Goal: Task Accomplishment & Management: Use online tool/utility

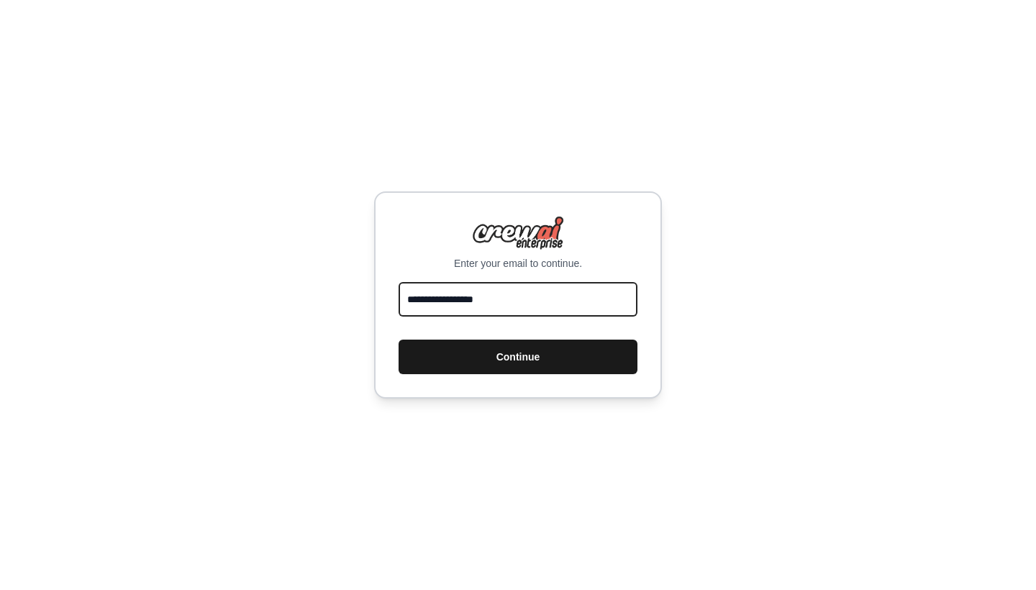
type input "**********"
click at [487, 351] on button "Continue" at bounding box center [517, 356] width 239 height 35
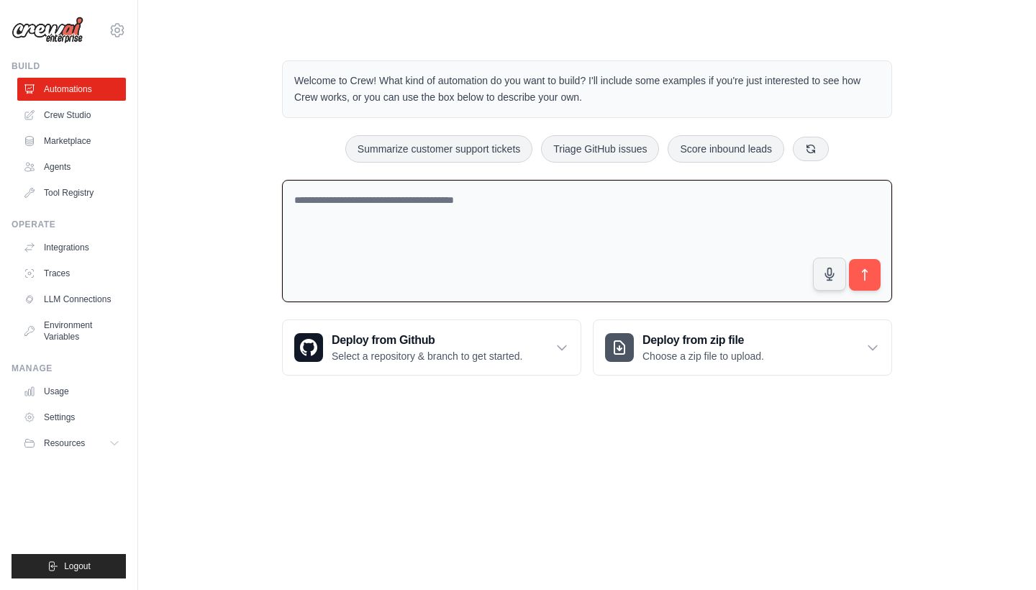
click at [521, 257] on textarea at bounding box center [587, 241] width 610 height 123
type textarea "*"
click at [373, 239] on textarea at bounding box center [587, 241] width 610 height 123
click at [883, 260] on textarea "**********" at bounding box center [587, 241] width 610 height 123
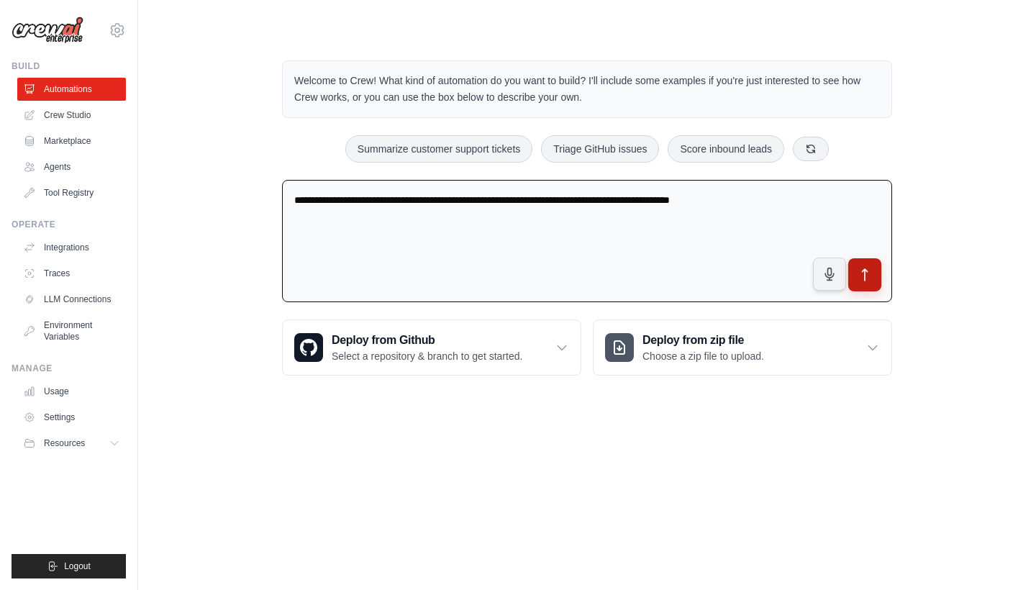
type textarea "**********"
click at [872, 269] on icon "submit" at bounding box center [864, 275] width 15 height 15
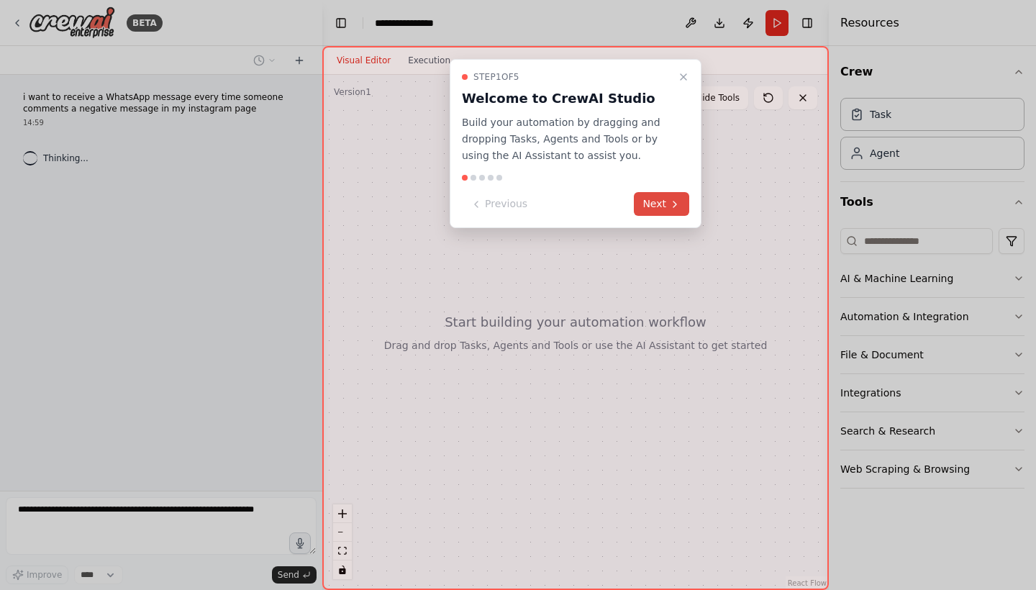
click at [681, 205] on button "Next" at bounding box center [661, 204] width 55 height 24
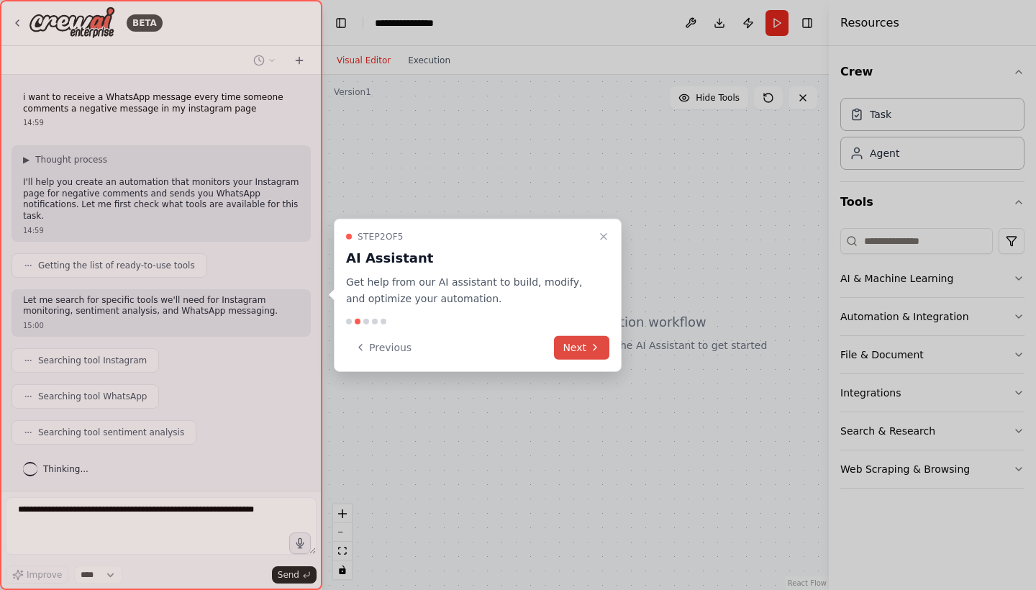
click at [591, 355] on button "Next" at bounding box center [581, 347] width 55 height 24
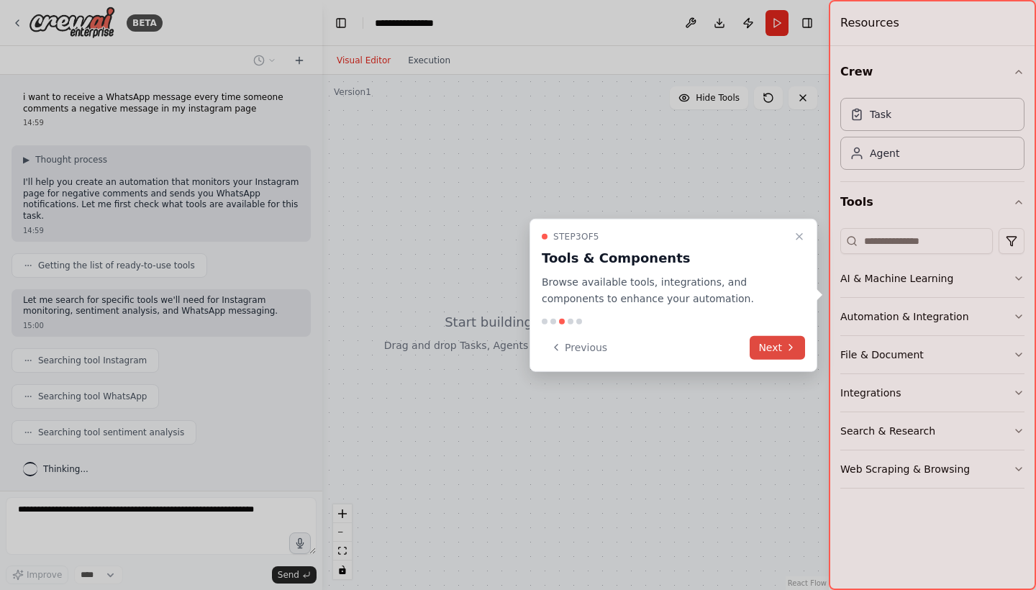
click at [792, 353] on button "Next" at bounding box center [776, 347] width 55 height 24
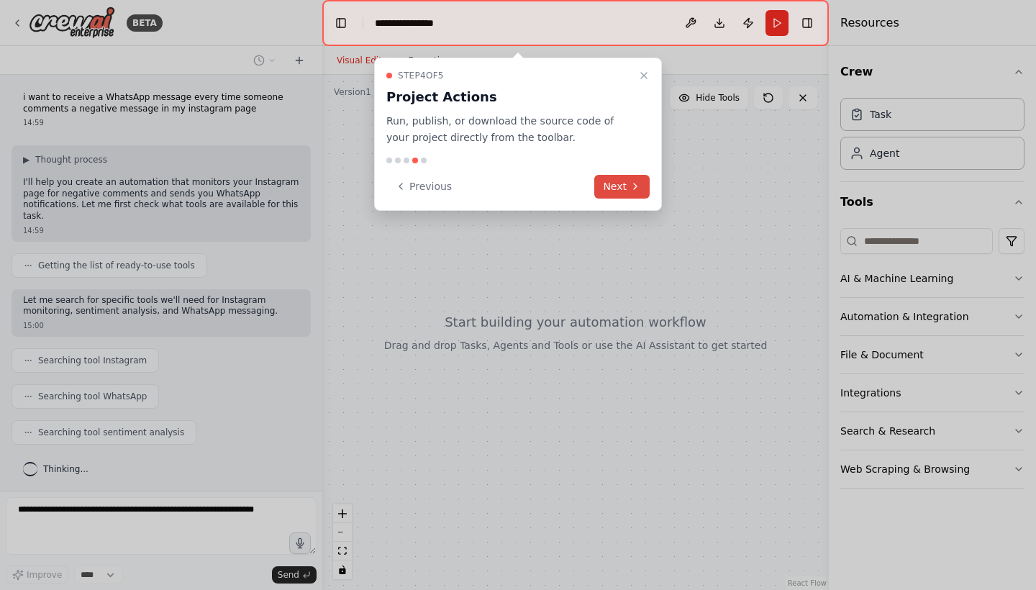
click at [638, 183] on icon at bounding box center [635, 187] width 12 height 12
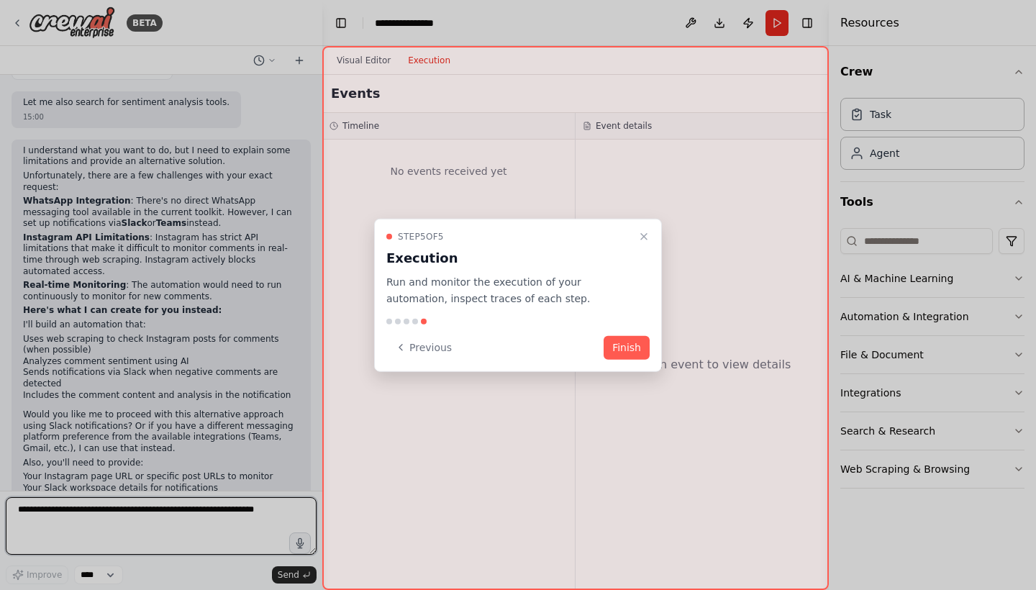
scroll to position [496, 0]
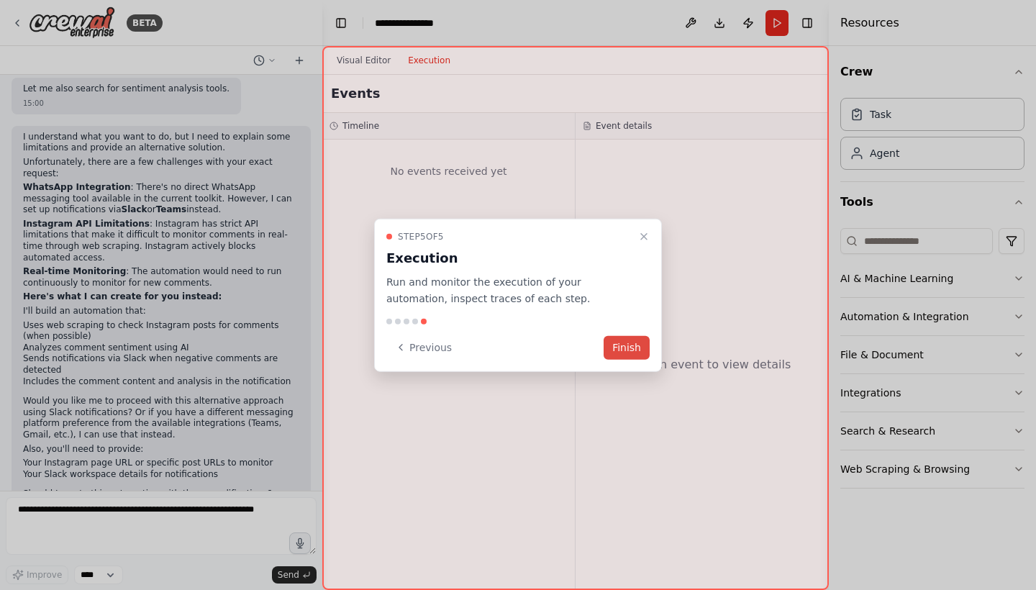
click at [622, 353] on button "Finish" at bounding box center [626, 347] width 46 height 24
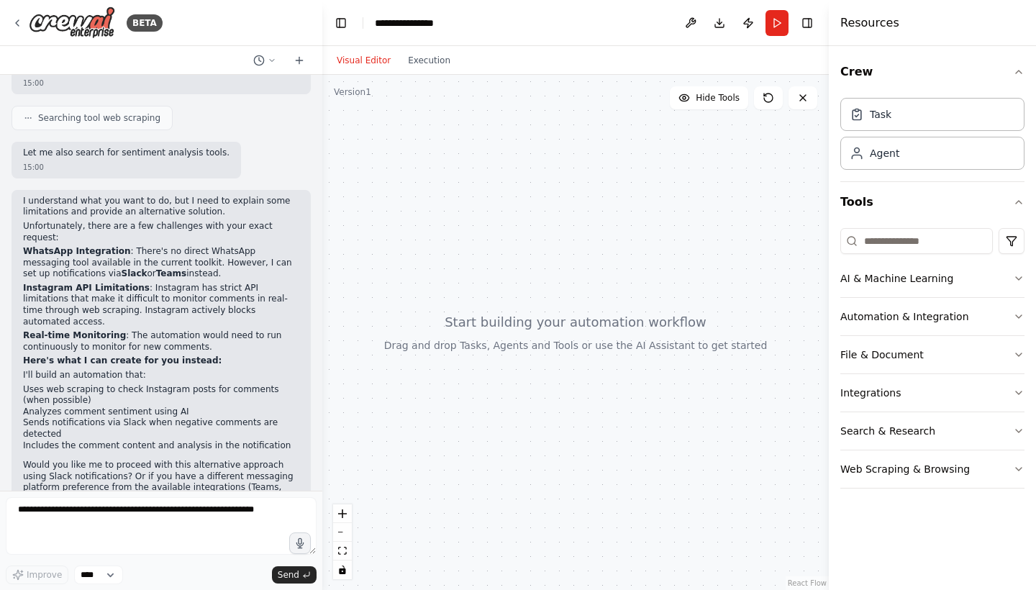
scroll to position [431, 0]
drag, startPoint x: 116, startPoint y: 312, endPoint x: 172, endPoint y: 341, distance: 63.0
click at [173, 341] on div "I understand what you want to do, but I need to explain some limitations and pr…" at bounding box center [161, 380] width 276 height 368
click at [175, 385] on li "Uses web scraping to check Instagram posts for comments (when possible)" at bounding box center [161, 396] width 276 height 22
drag, startPoint x: 114, startPoint y: 301, endPoint x: 211, endPoint y: 327, distance: 100.3
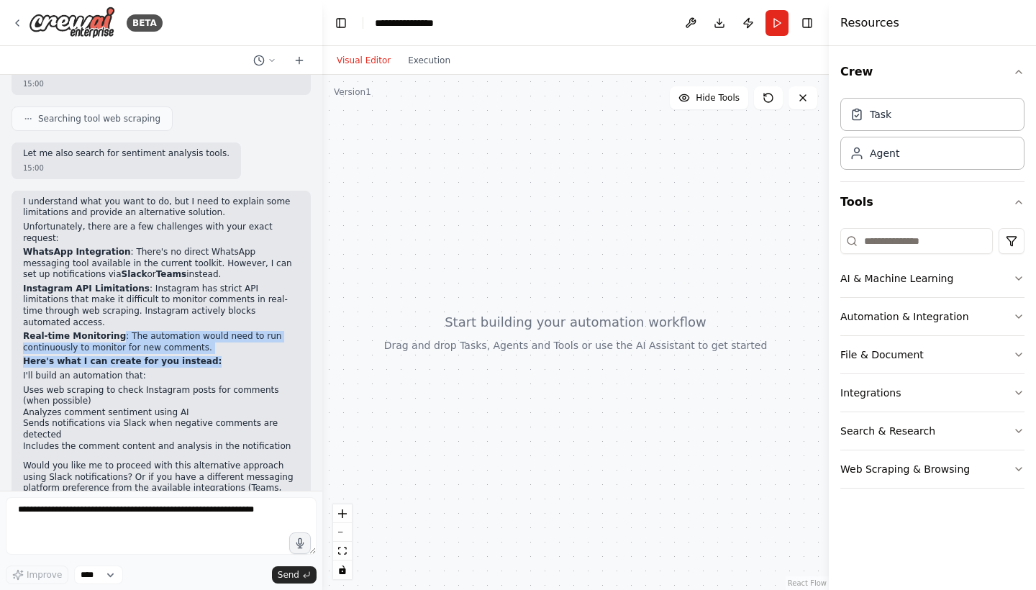
click at [211, 327] on div "I understand what you want to do, but I need to explain some limitations and pr…" at bounding box center [161, 380] width 276 height 368
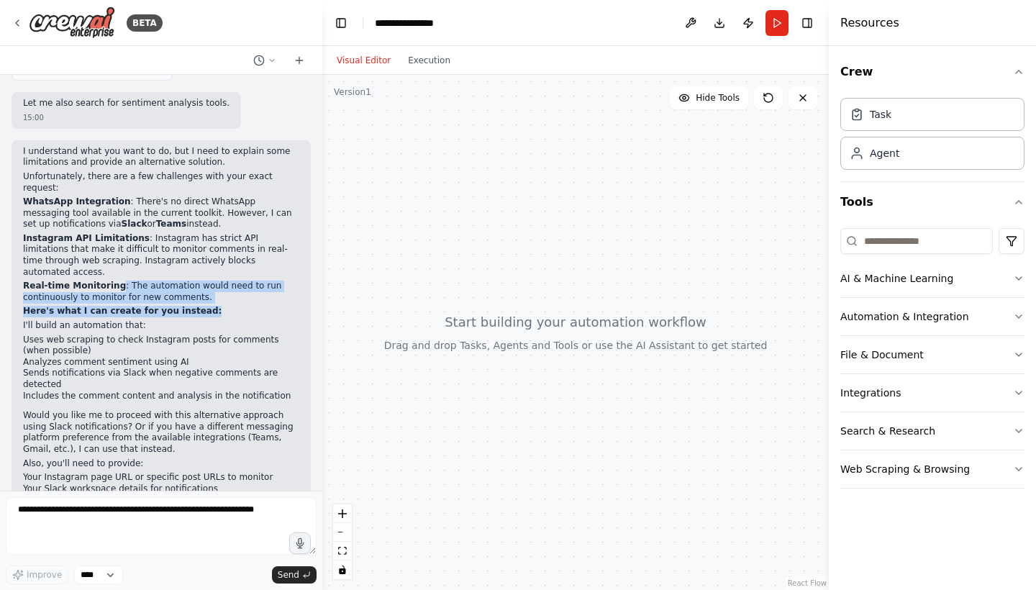
scroll to position [494, 0]
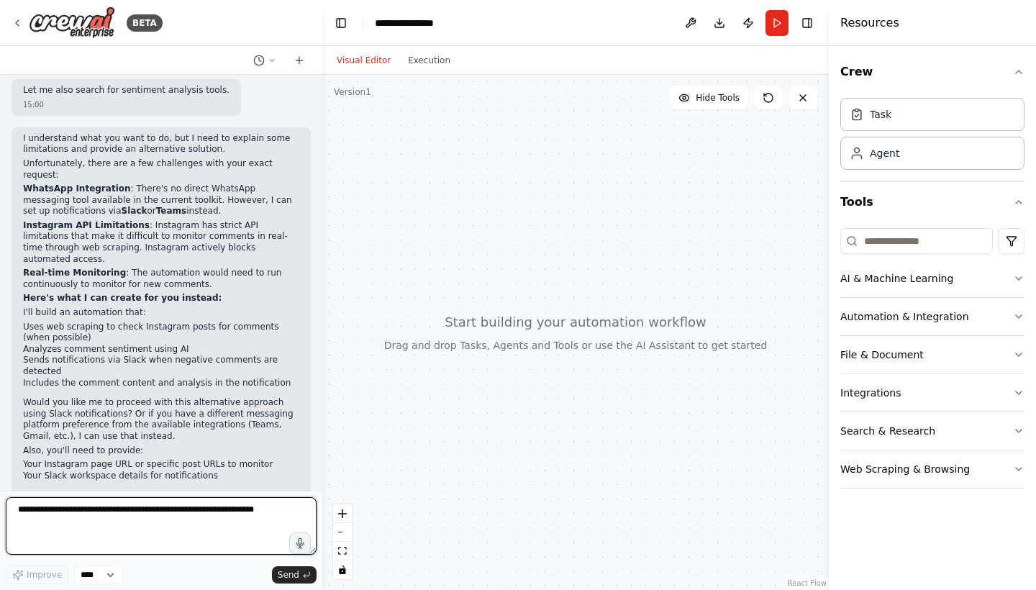
drag, startPoint x: 152, startPoint y: 529, endPoint x: 45, endPoint y: 481, distance: 117.9
click at [45, 481] on div "BETA i want to receive a WhatsApp message every time someone comments a negativ…" at bounding box center [161, 295] width 322 height 590
drag, startPoint x: 20, startPoint y: 525, endPoint x: 237, endPoint y: 547, distance: 218.3
click at [265, 548] on textarea at bounding box center [161, 526] width 311 height 58
click at [283, 537] on textarea at bounding box center [161, 526] width 311 height 58
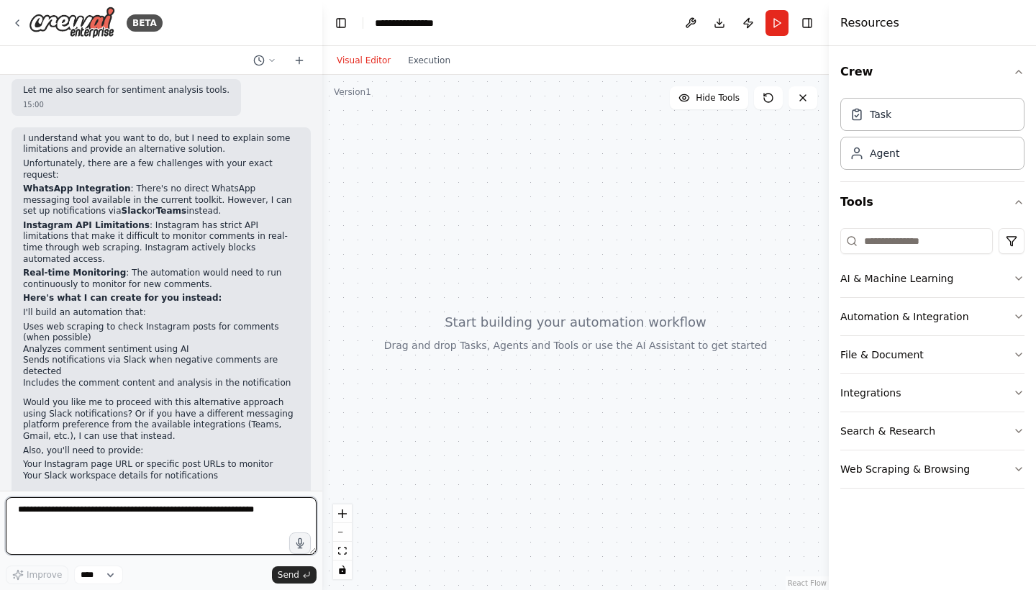
click at [278, 513] on textarea at bounding box center [161, 526] width 311 height 58
drag, startPoint x: 81, startPoint y: 529, endPoint x: 46, endPoint y: 504, distance: 42.3
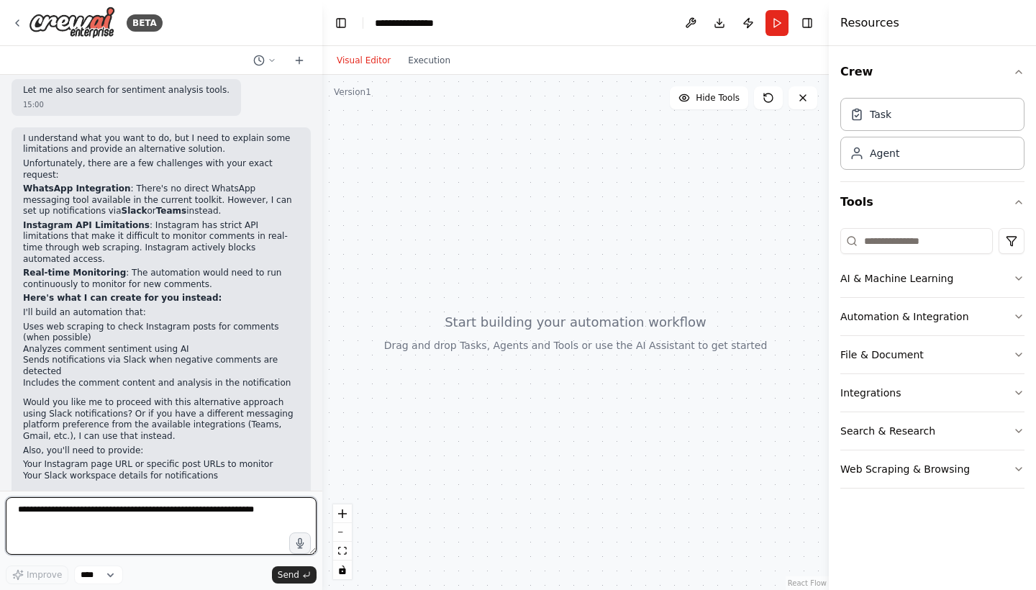
click at [46, 504] on textarea at bounding box center [161, 526] width 311 height 58
drag, startPoint x: 19, startPoint y: 511, endPoint x: 158, endPoint y: 511, distance: 138.8
click at [158, 511] on textarea at bounding box center [161, 526] width 311 height 58
type textarea "*"
type textarea "**********"
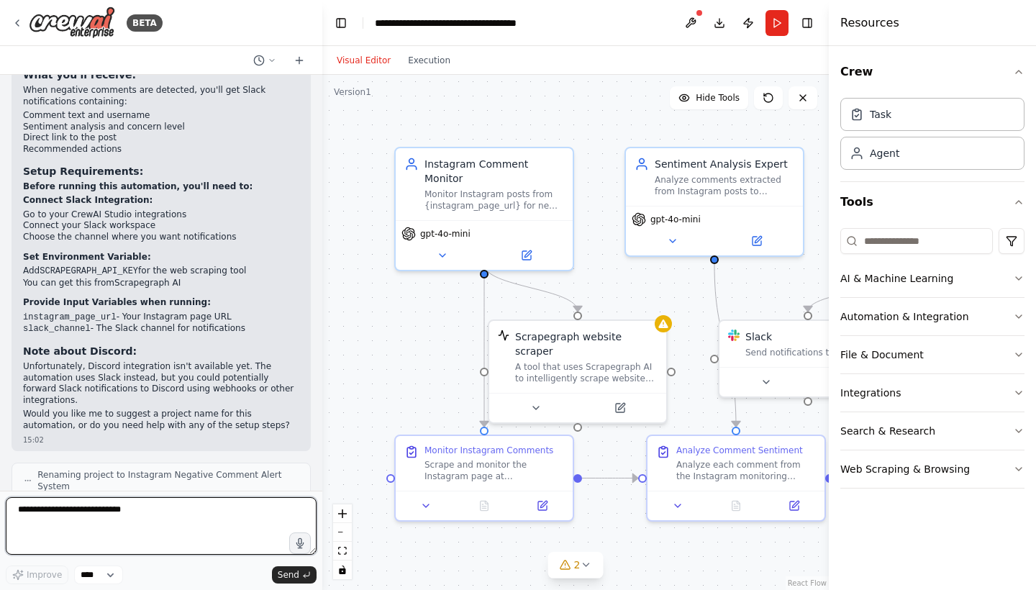
scroll to position [0, 0]
drag, startPoint x: 57, startPoint y: 450, endPoint x: 160, endPoint y: 466, distance: 104.2
click at [160, 510] on div "The automation is now ready! Once you connect Slack and add the API key, you ca…" at bounding box center [161, 545] width 299 height 70
click at [160, 563] on div "15:02" at bounding box center [161, 568] width 276 height 11
drag, startPoint x: 238, startPoint y: 457, endPoint x: 147, endPoint y: 439, distance: 93.2
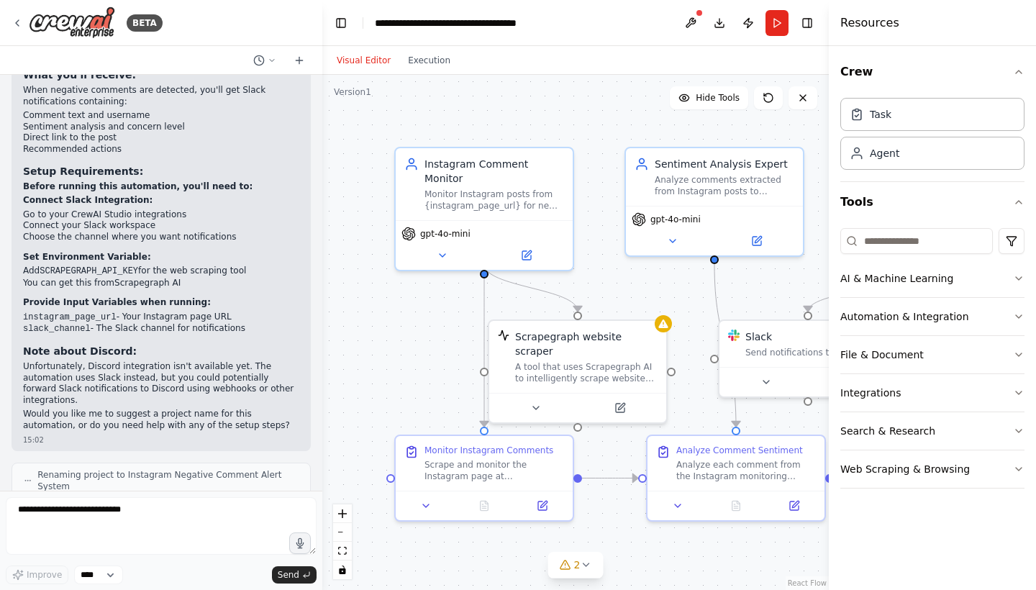
click at [147, 516] on p "The automation is now ready! Once you connect Slack and add the API key, you ca…" at bounding box center [161, 538] width 276 height 45
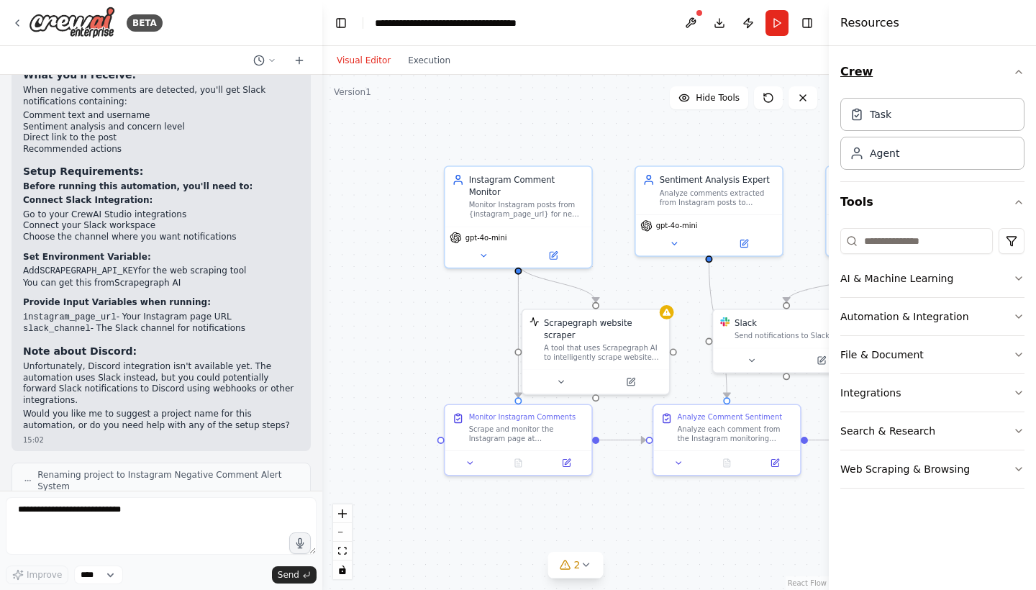
click at [1023, 72] on icon "button" at bounding box center [1019, 72] width 12 height 12
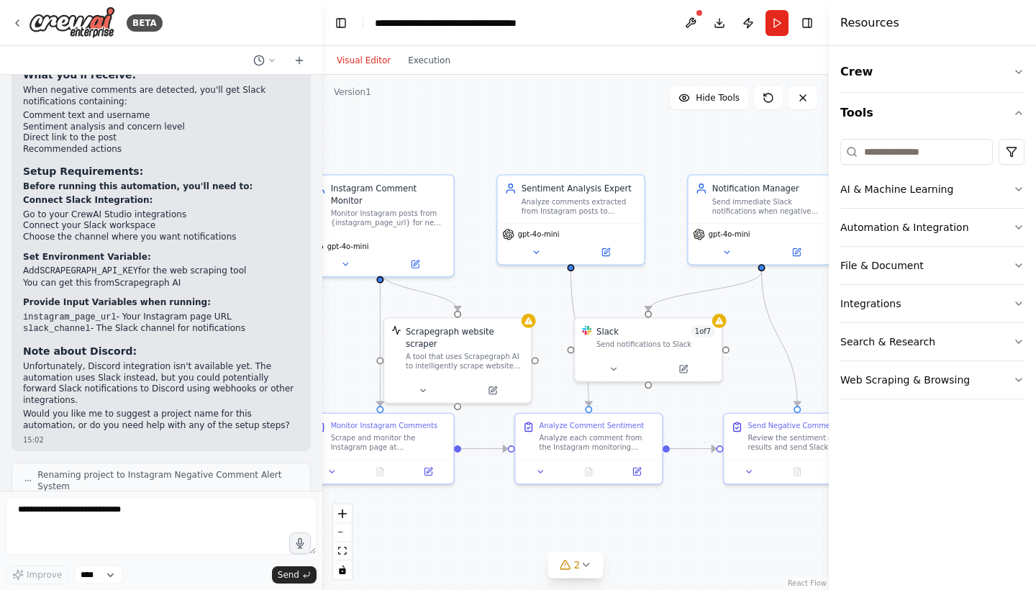
drag, startPoint x: 628, startPoint y: 283, endPoint x: 489, endPoint y: 292, distance: 139.1
click at [489, 292] on div ".deletable-edge-delete-btn { width: 20px; height: 20px; border: 0px solid #ffff…" at bounding box center [575, 332] width 506 height 515
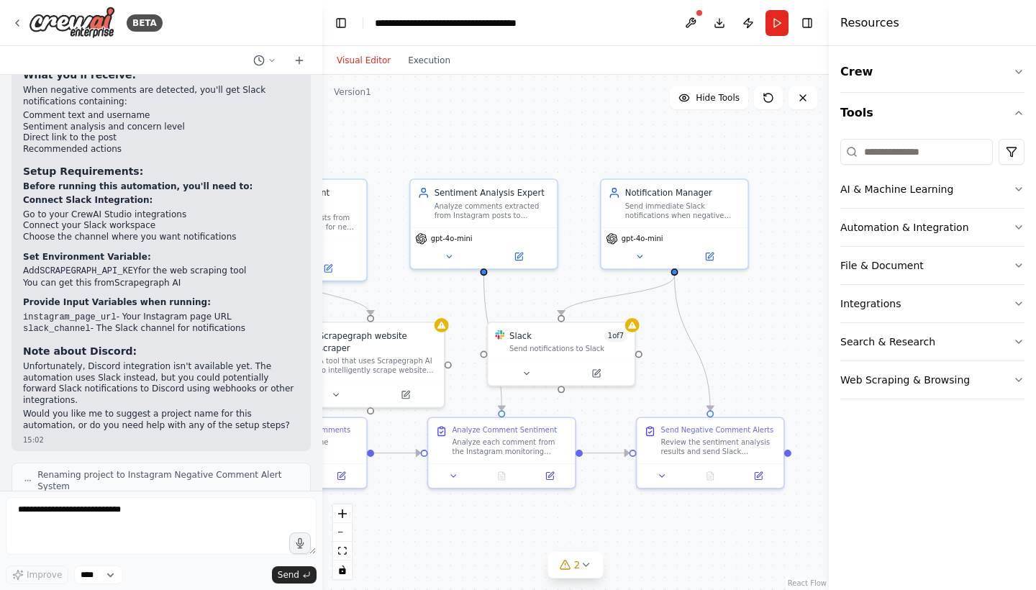
drag, startPoint x: 647, startPoint y: 296, endPoint x: 560, endPoint y: 300, distance: 86.4
click at [560, 300] on div ".deletable-edge-delete-btn { width: 20px; height: 20px; border: 0px solid #ffff…" at bounding box center [575, 332] width 506 height 515
click at [557, 350] on div "Send notifications to Slack" at bounding box center [568, 346] width 118 height 9
click at [181, 511] on textarea "**********" at bounding box center [161, 526] width 311 height 58
drag, startPoint x: 146, startPoint y: 432, endPoint x: 53, endPoint y: 447, distance: 94.6
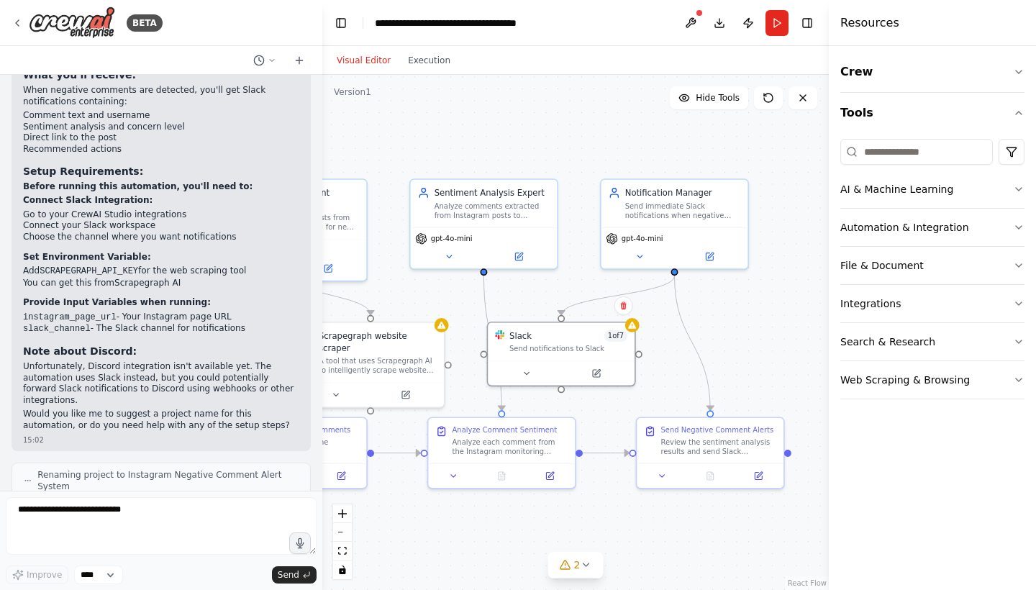
click at [53, 516] on p "The automation is now ready! Once you connect Slack and add the API key, you ca…" at bounding box center [161, 538] width 276 height 45
copy p "Once you connect Slack and add the API key"
click at [61, 519] on textarea "**********" at bounding box center [161, 526] width 311 height 58
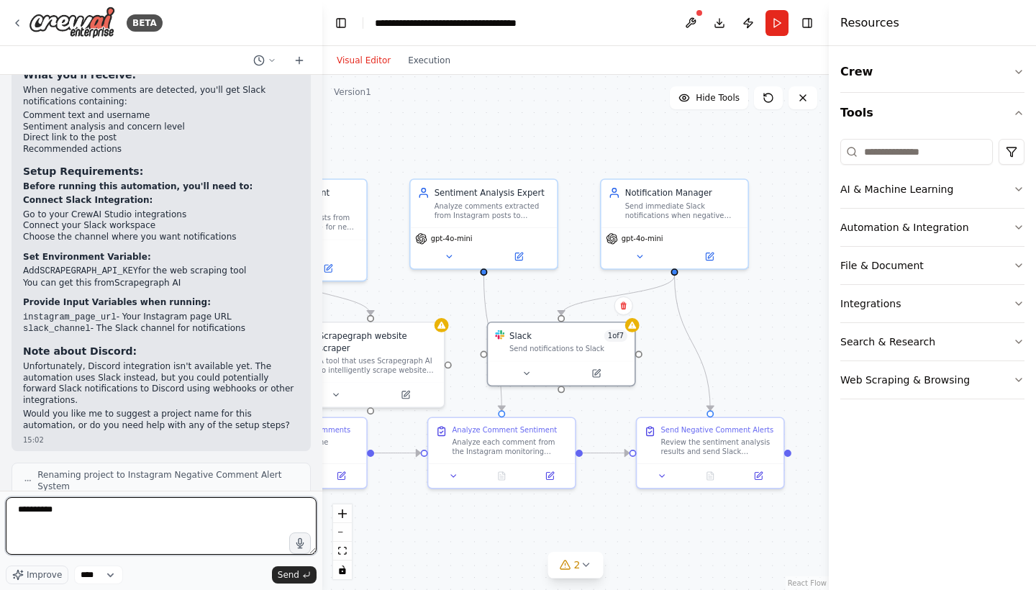
paste textarea "**********"
click at [78, 511] on textarea "**********" at bounding box center [161, 526] width 311 height 58
drag, startPoint x: 100, startPoint y: 511, endPoint x: 61, endPoint y: 512, distance: 38.8
click at [61, 512] on textarea "**********" at bounding box center [161, 526] width 311 height 58
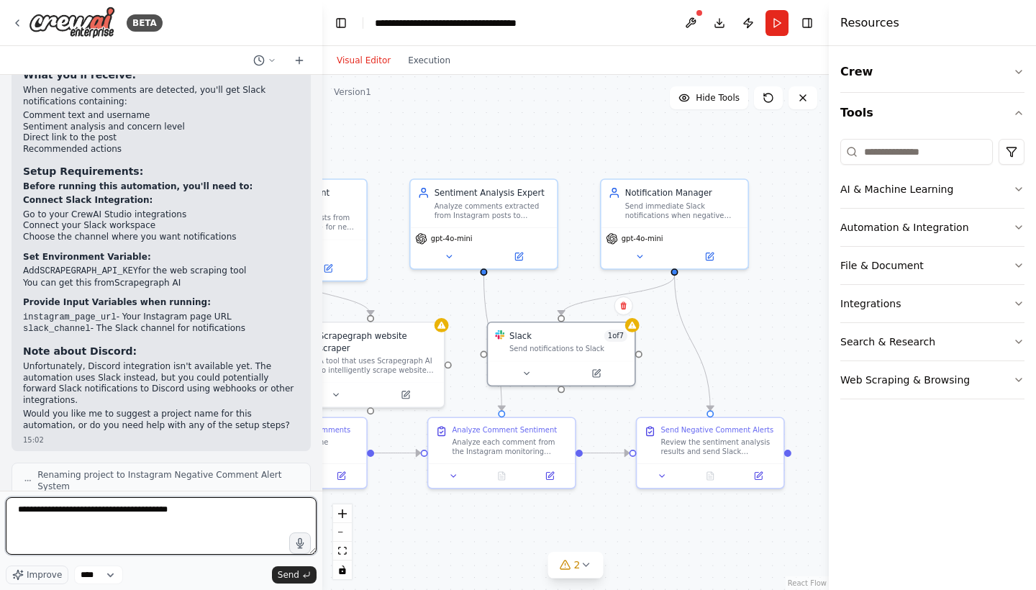
type textarea "**********"
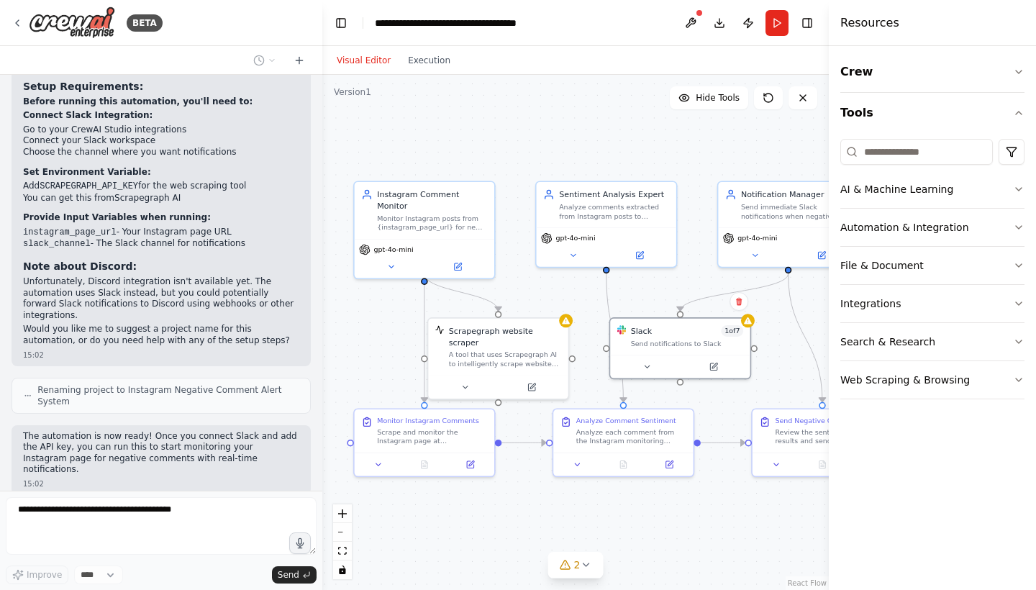
drag, startPoint x: 570, startPoint y: 152, endPoint x: 683, endPoint y: 150, distance: 113.7
click at [683, 150] on div ".deletable-edge-delete-btn { width: 20px; height: 20px; border: 0px solid #ffff…" at bounding box center [575, 332] width 506 height 515
click at [579, 235] on span "gpt-4o-mini" at bounding box center [575, 236] width 40 height 9
click at [579, 249] on button at bounding box center [573, 253] width 64 height 14
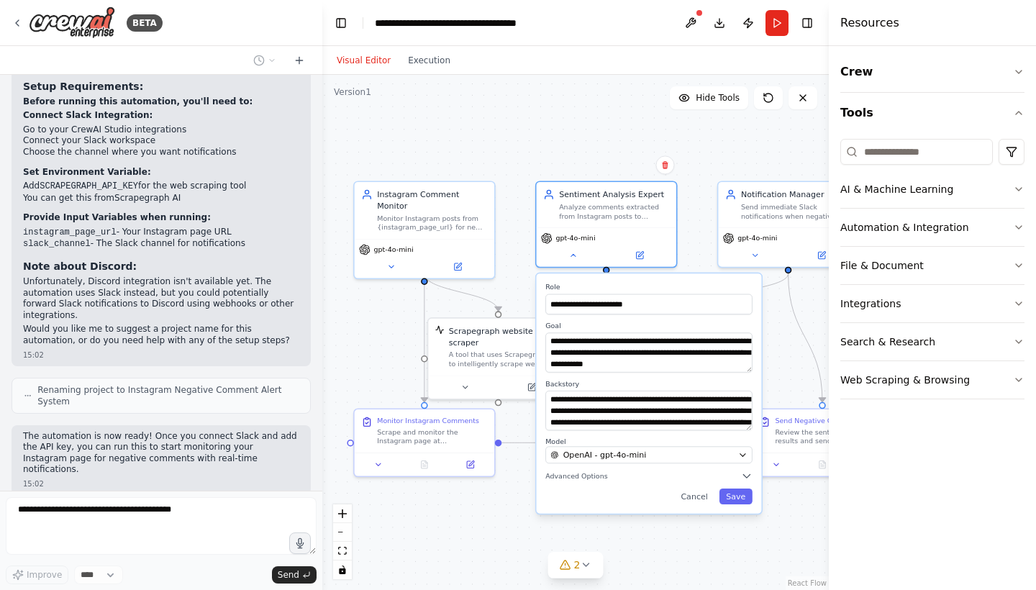
click at [560, 136] on div ".deletable-edge-delete-btn { width: 20px; height: 20px; border: 0px solid #ffff…" at bounding box center [575, 332] width 506 height 515
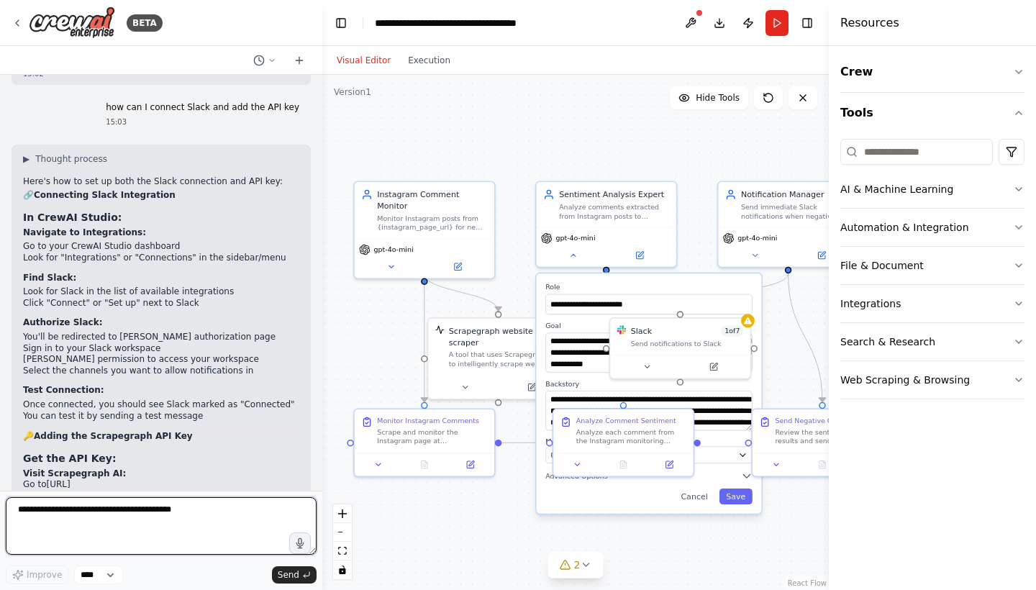
scroll to position [2422, 0]
click at [993, 214] on button "Automation & Integration" at bounding box center [932, 227] width 184 height 37
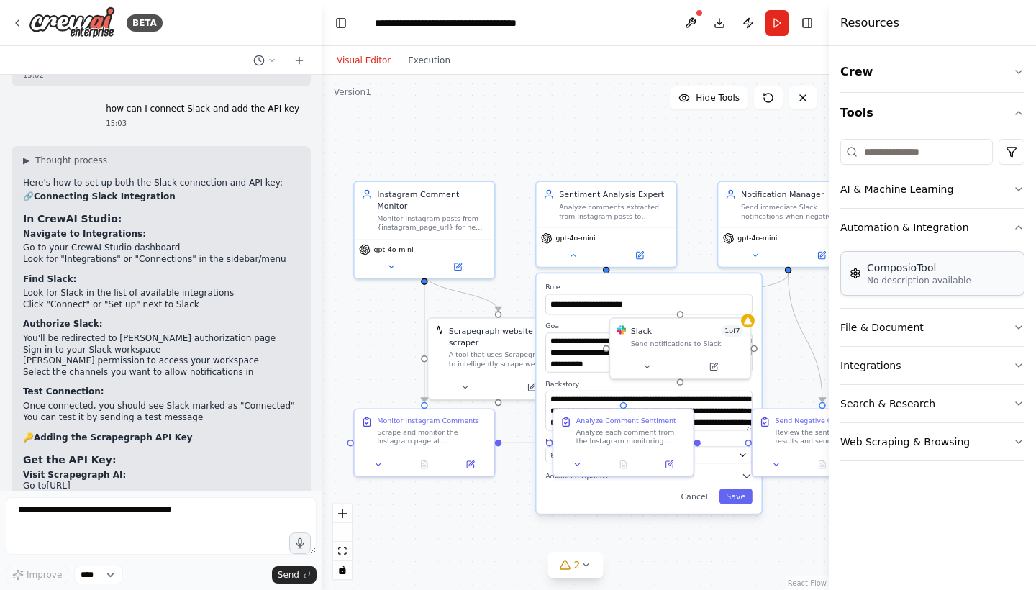
click at [929, 280] on p "No description available" at bounding box center [919, 281] width 104 height 12
click at [907, 264] on div "ComposioTool" at bounding box center [919, 267] width 104 height 14
click at [885, 76] on button "Crew" at bounding box center [932, 72] width 184 height 40
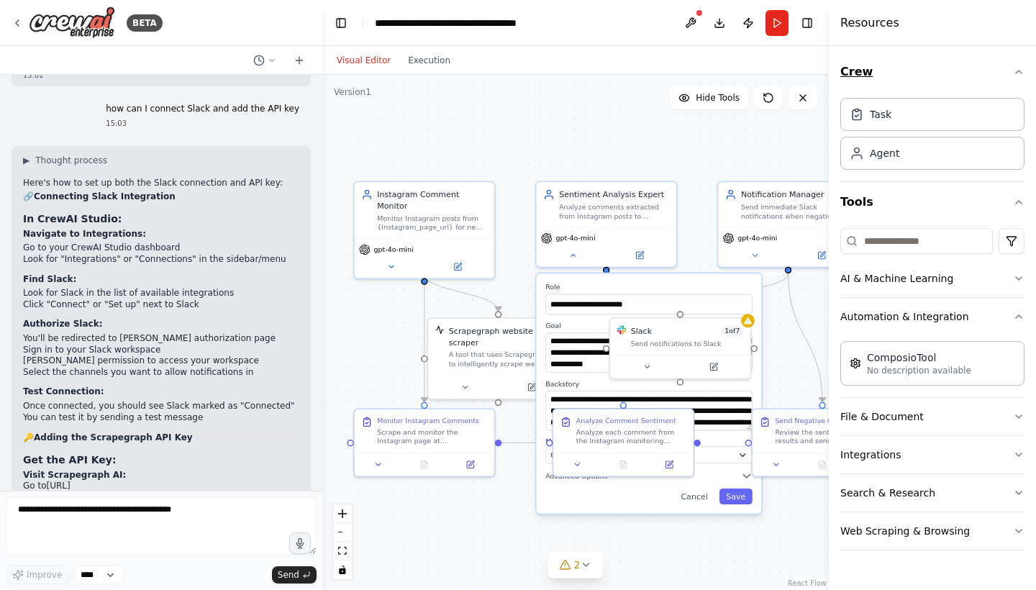
click at [885, 76] on button "Crew" at bounding box center [932, 72] width 184 height 40
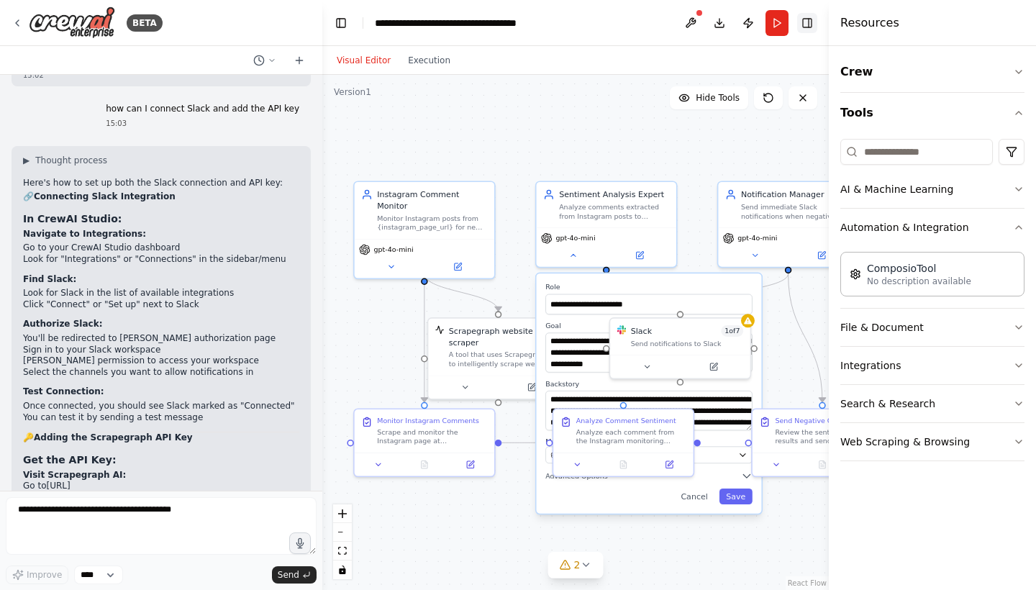
click at [811, 28] on button "Toggle Right Sidebar" at bounding box center [807, 23] width 20 height 20
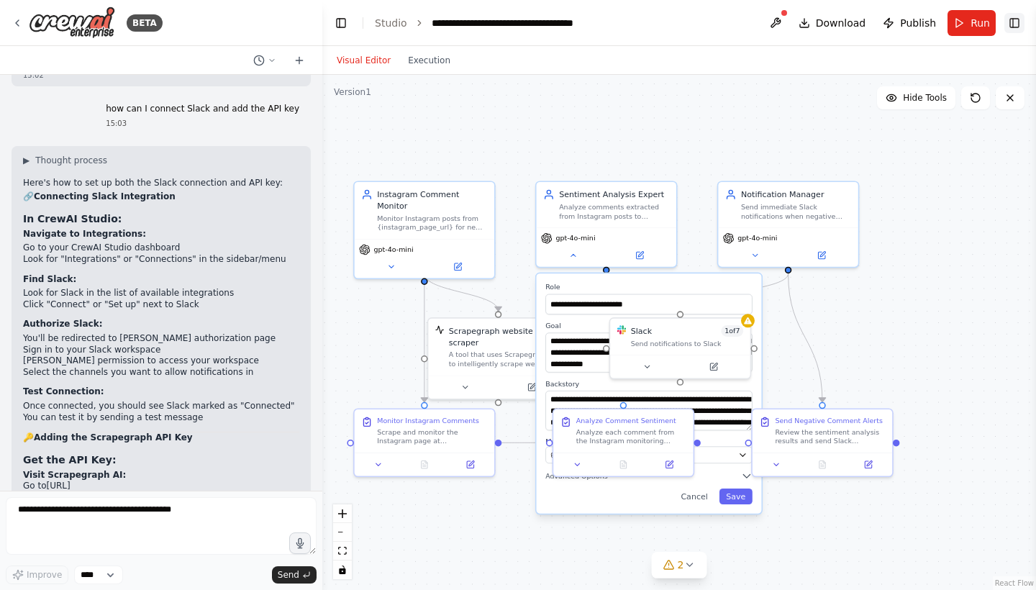
click at [1021, 22] on button "Toggle Right Sidebar" at bounding box center [1014, 23] width 20 height 20
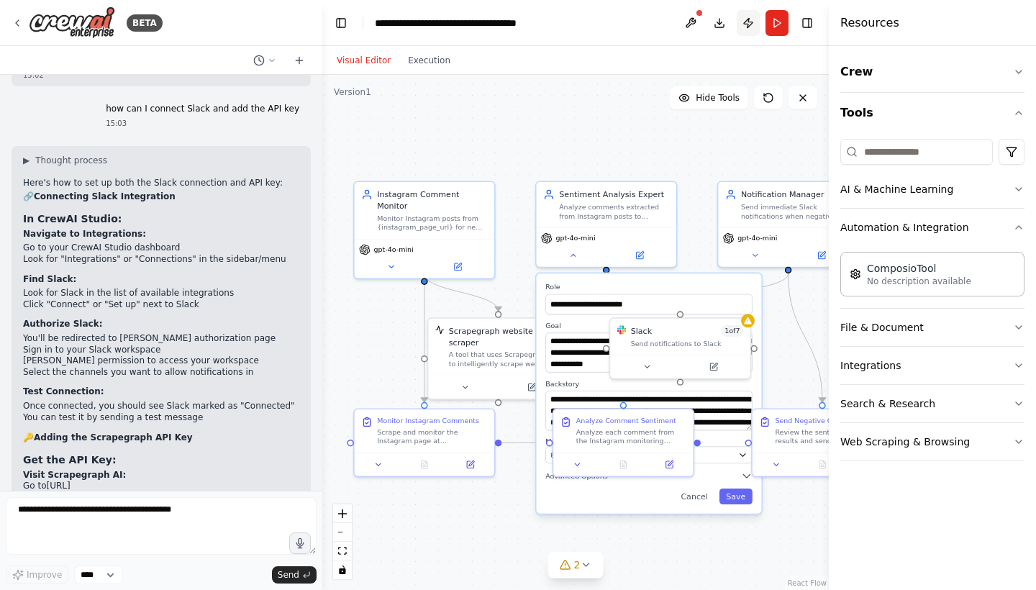
click at [745, 29] on button "Publish" at bounding box center [747, 23] width 23 height 26
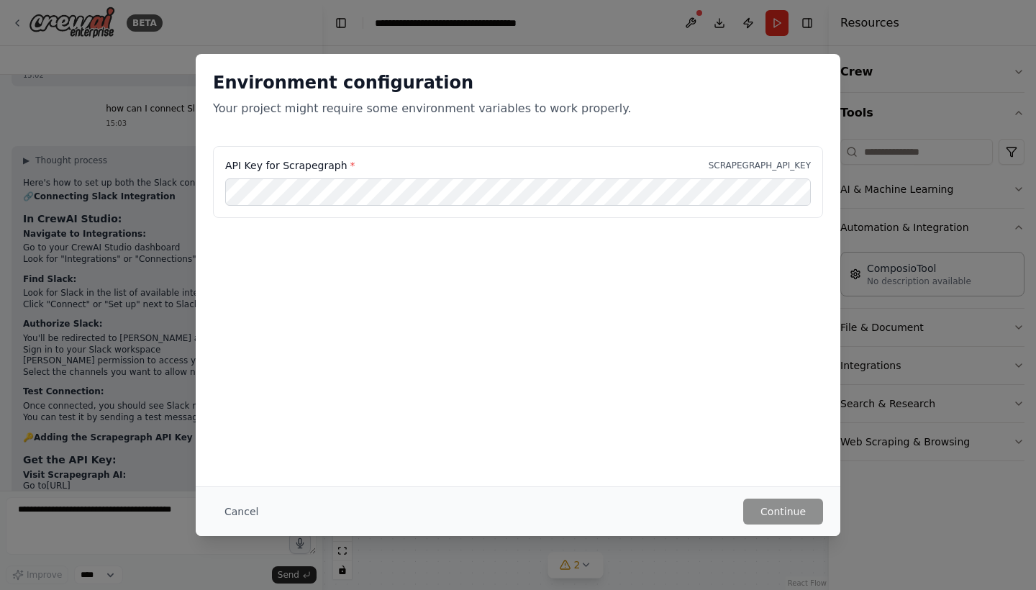
click at [712, 29] on div "Environment configuration Your project might require some environment variables…" at bounding box center [518, 295] width 1036 height 590
click at [808, 73] on h2 "Environment configuration" at bounding box center [518, 82] width 610 height 23
click at [246, 512] on button "Cancel" at bounding box center [241, 511] width 57 height 26
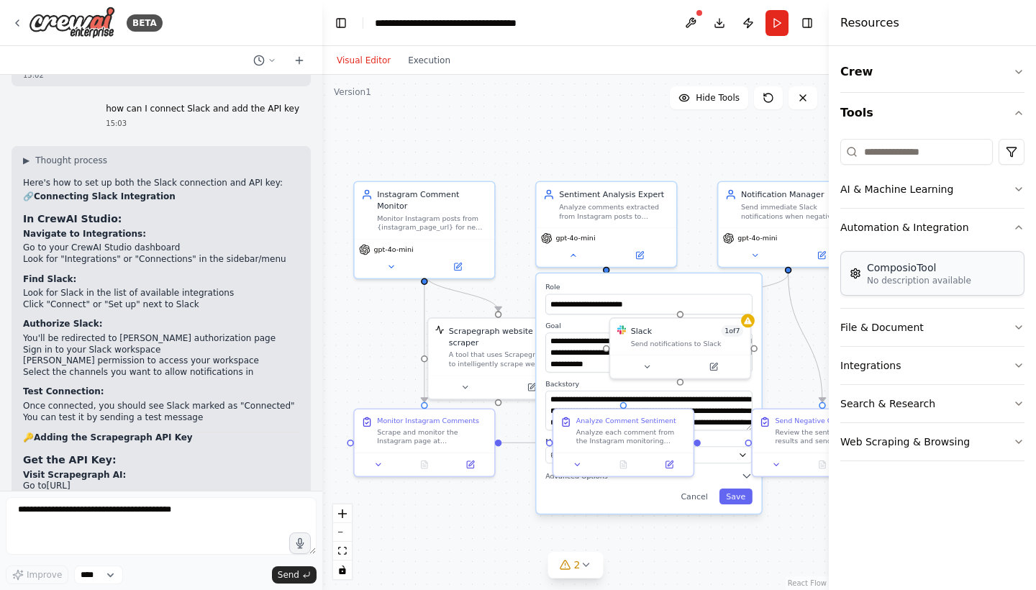
click at [874, 280] on p "No description available" at bounding box center [919, 281] width 104 height 12
click at [916, 187] on button "AI & Machine Learning" at bounding box center [932, 188] width 184 height 37
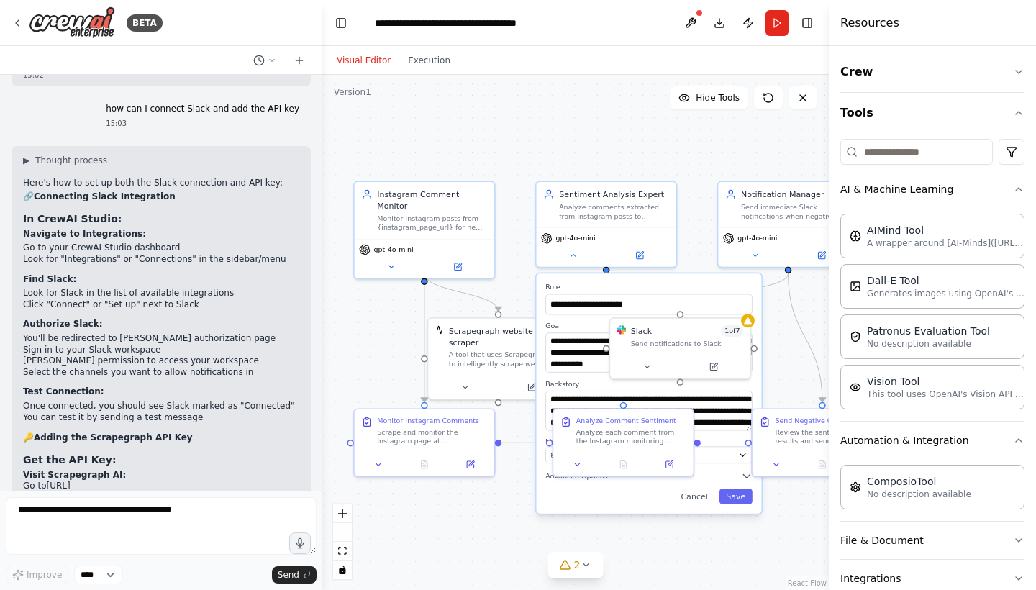
click at [978, 190] on button "AI & Machine Learning" at bounding box center [932, 188] width 184 height 37
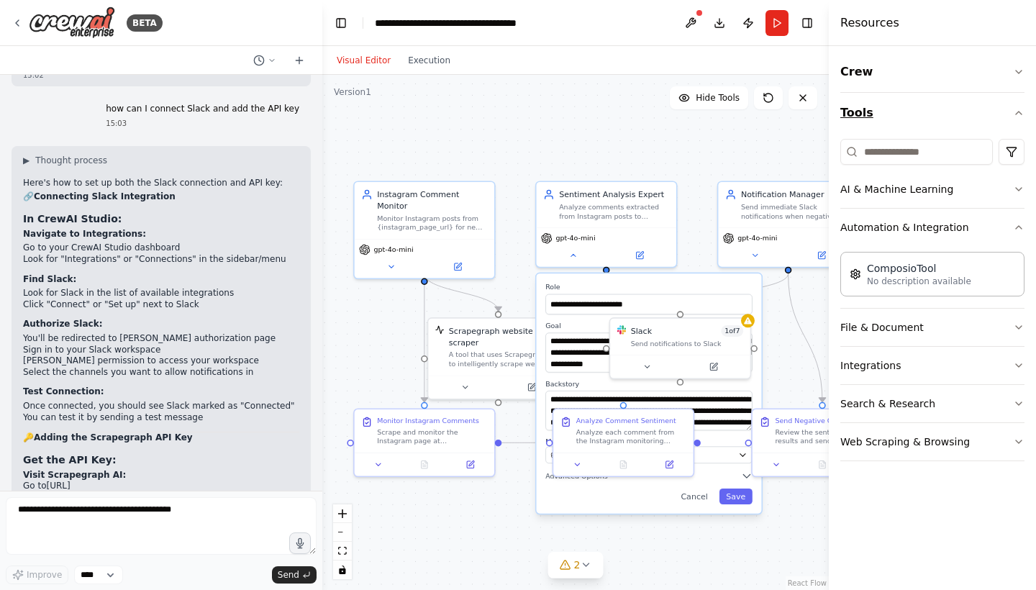
click at [944, 112] on button "Tools" at bounding box center [932, 113] width 184 height 40
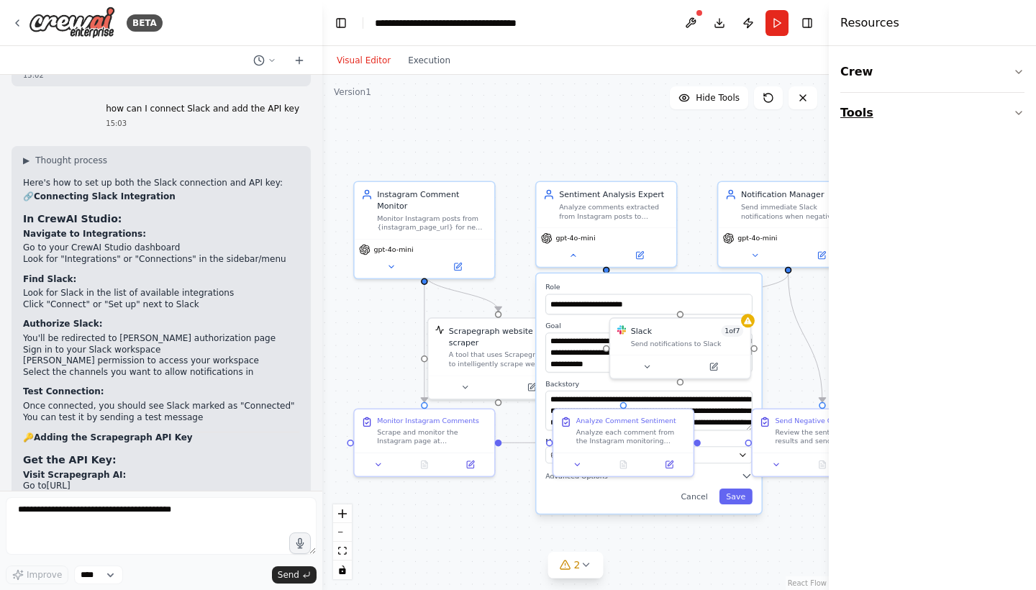
click at [944, 112] on button "Tools" at bounding box center [932, 113] width 184 height 40
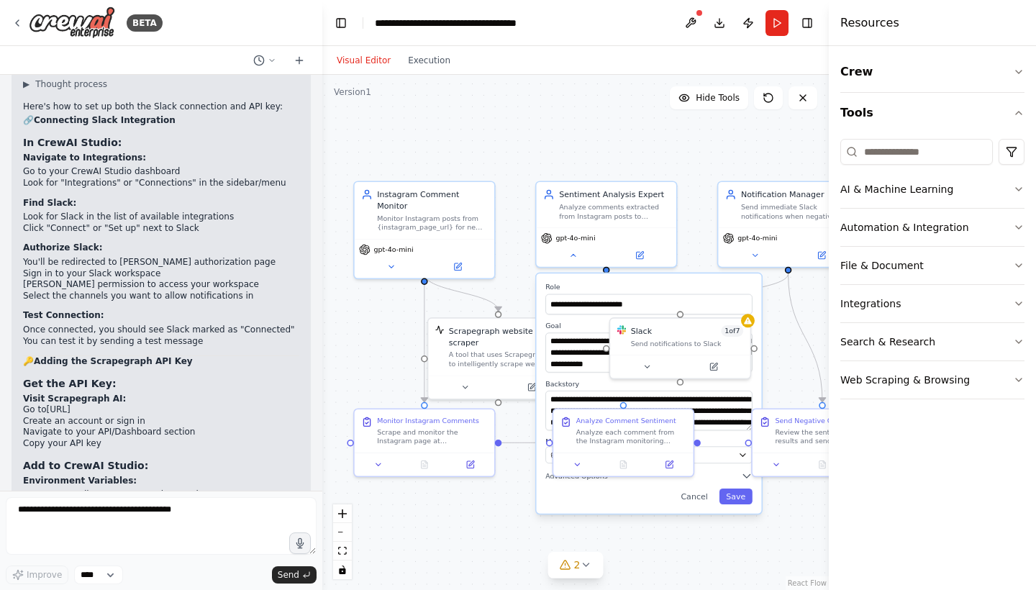
scroll to position [2501, 0]
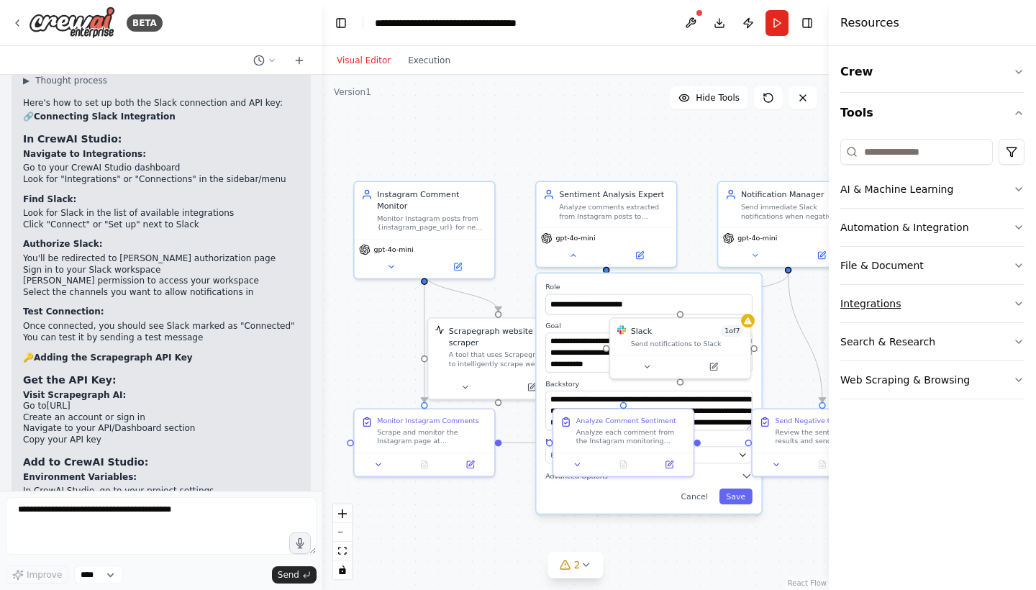
click at [1007, 314] on button "Integrations" at bounding box center [932, 303] width 184 height 37
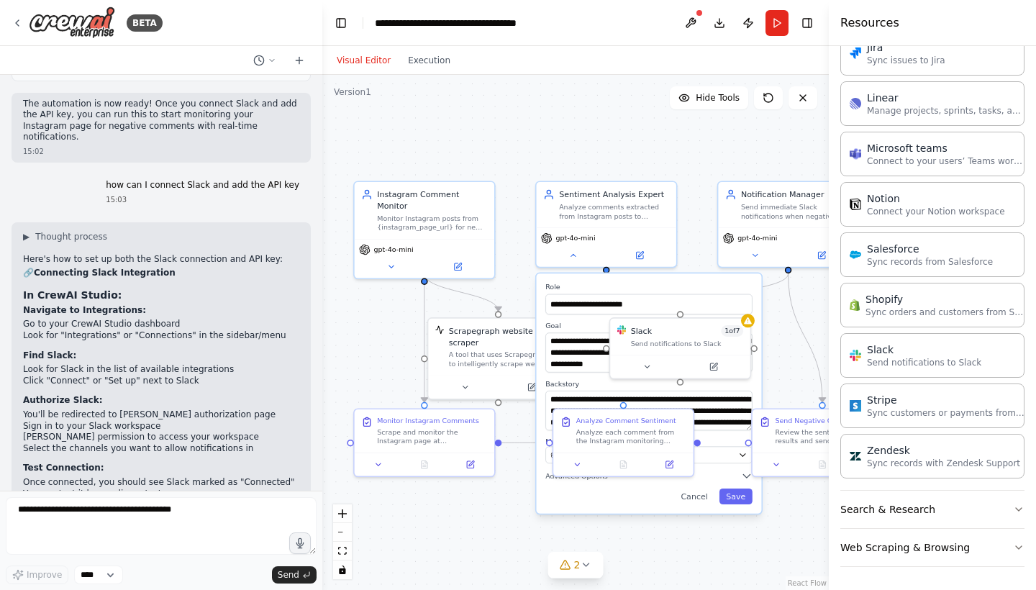
scroll to position [2295, 0]
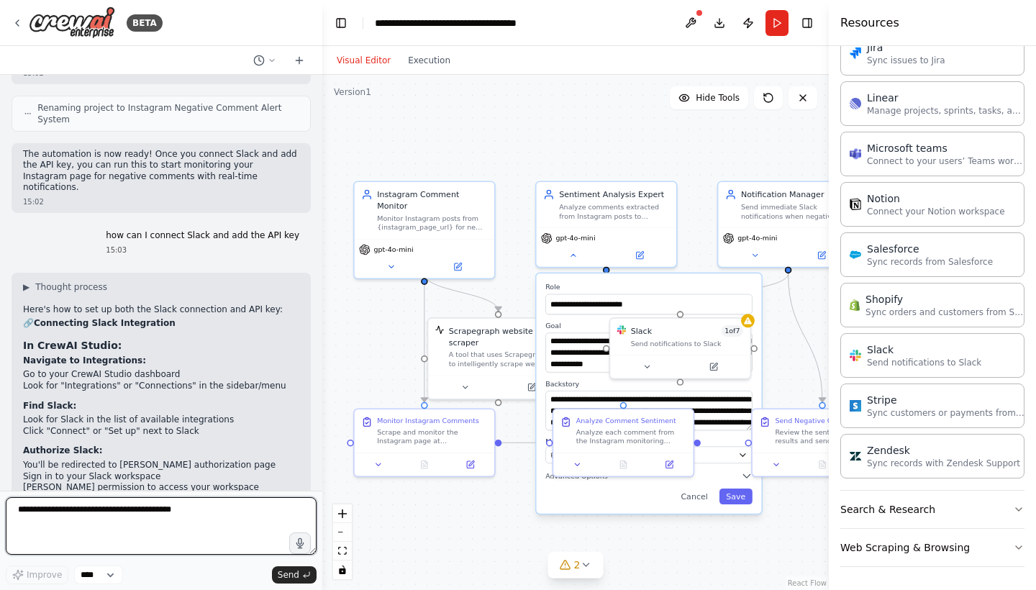
click at [150, 516] on textarea "**********" at bounding box center [161, 526] width 311 height 58
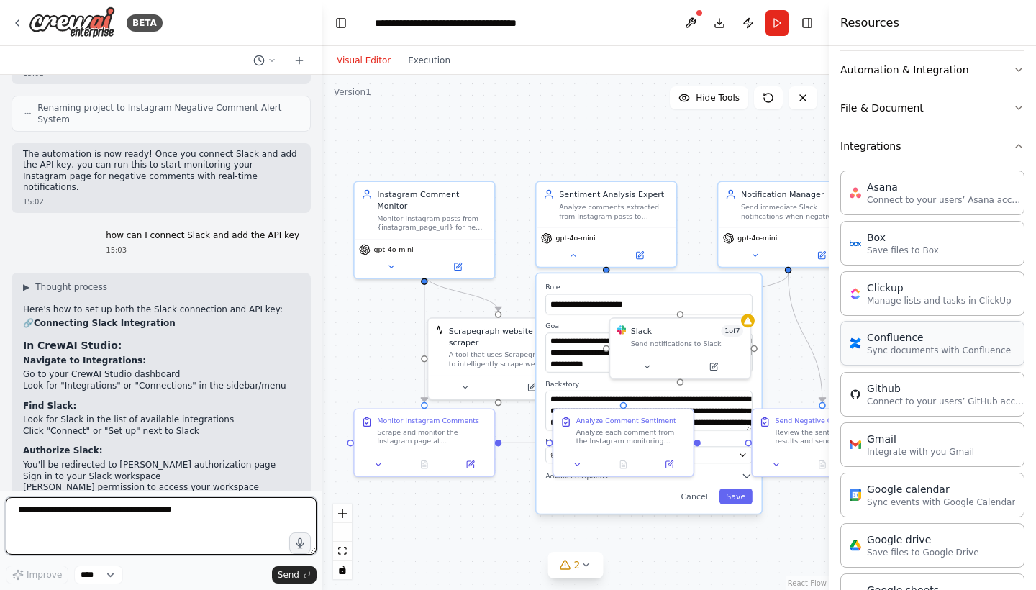
scroll to position [155, 0]
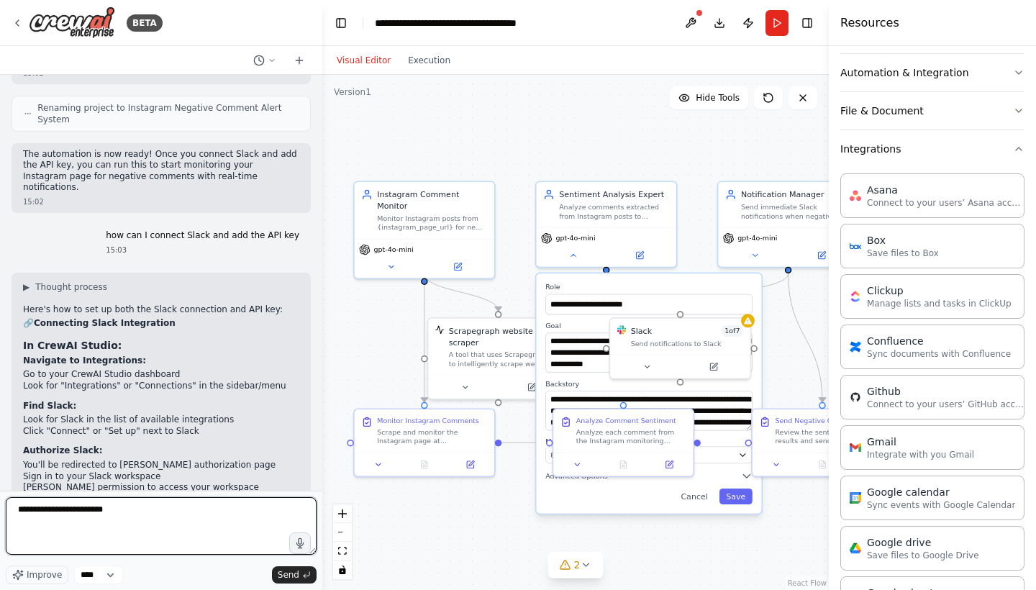
type textarea "**********"
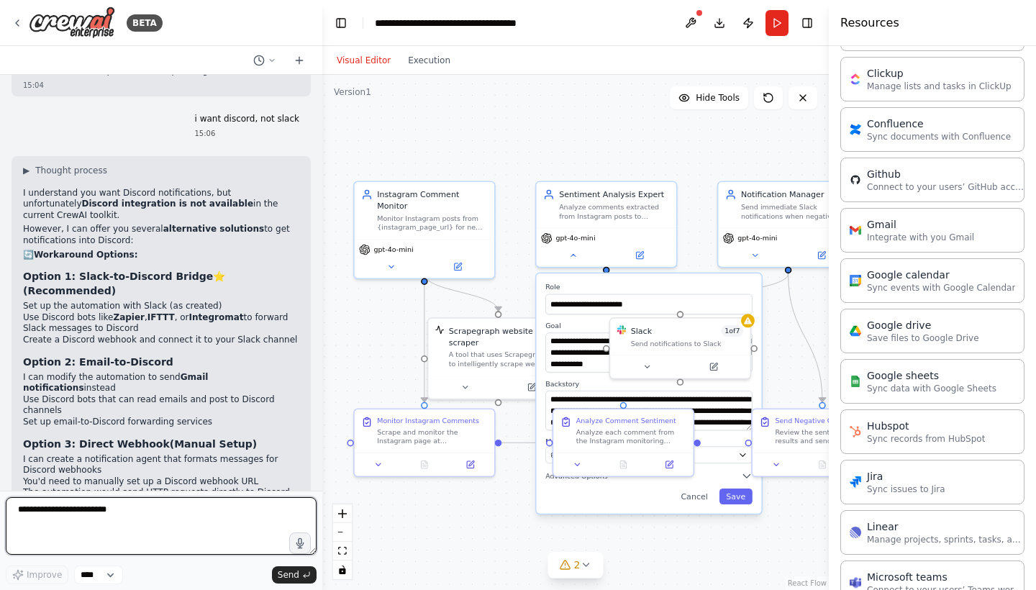
scroll to position [357, 0]
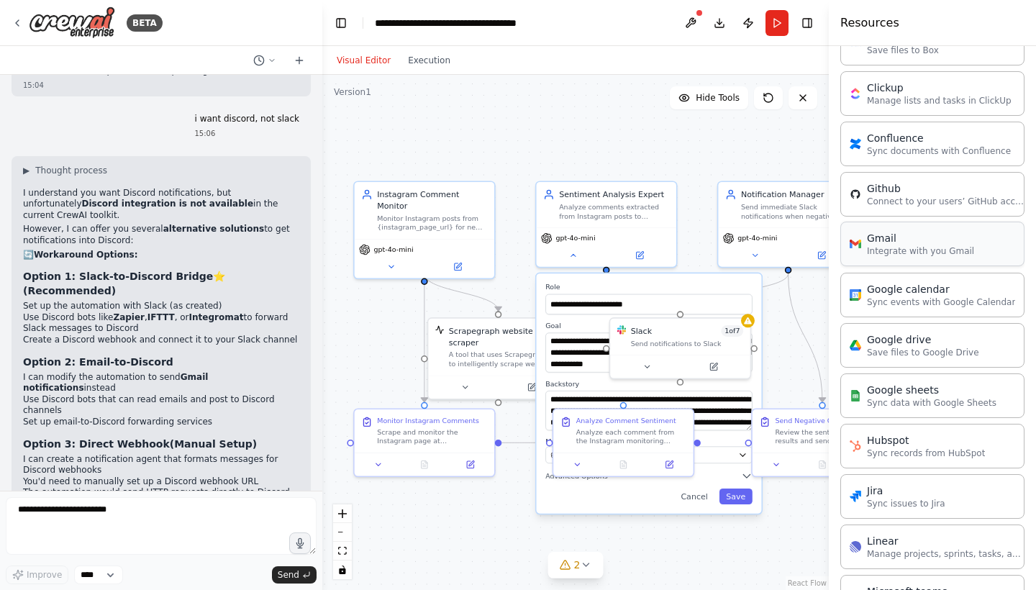
click at [929, 255] on p "Integrate with you Gmail" at bounding box center [920, 251] width 107 height 12
click at [927, 250] on p "Integrate with you Gmail" at bounding box center [920, 251] width 107 height 12
click at [923, 300] on p "Sync events with Google Calendar" at bounding box center [941, 302] width 148 height 12
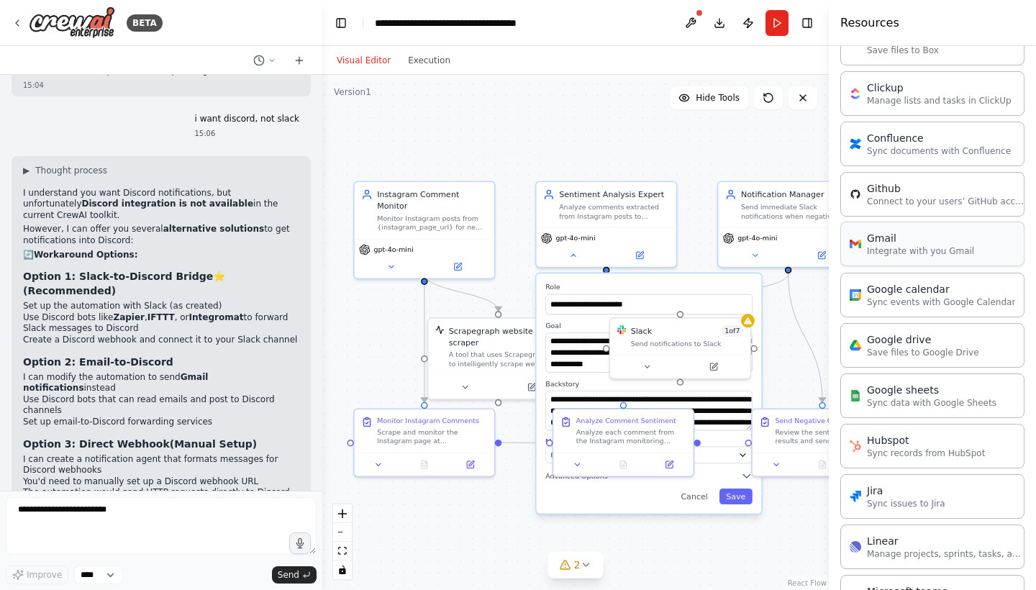
click at [919, 261] on div "Gmail Integrate with you Gmail" at bounding box center [932, 244] width 184 height 45
click at [184, 521] on textarea "**********" at bounding box center [161, 526] width 311 height 58
type textarea "**********"
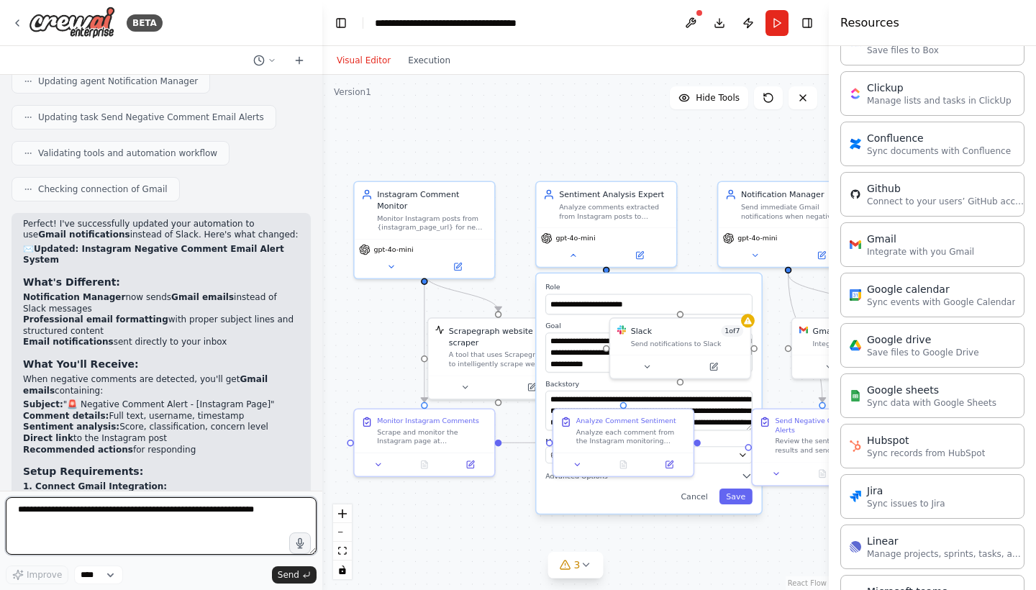
scroll to position [4038, 0]
click at [927, 257] on div "Gmail Integrate with you Gmail" at bounding box center [932, 244] width 184 height 45
click at [920, 251] on p "Integrate with you Gmail" at bounding box center [920, 251] width 107 height 12
click at [919, 251] on p "Integrate with you Gmail" at bounding box center [920, 251] width 107 height 12
click at [983, 242] on div "Gmail Integrate with you Gmail" at bounding box center [932, 244] width 184 height 45
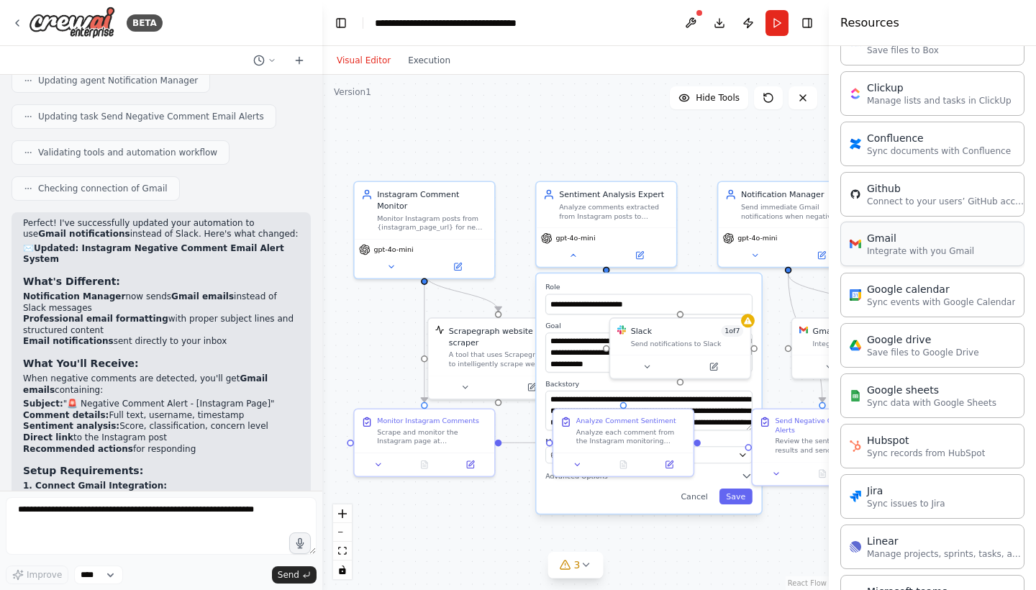
click at [983, 242] on div "Gmail Integrate with you Gmail" at bounding box center [932, 244] width 184 height 45
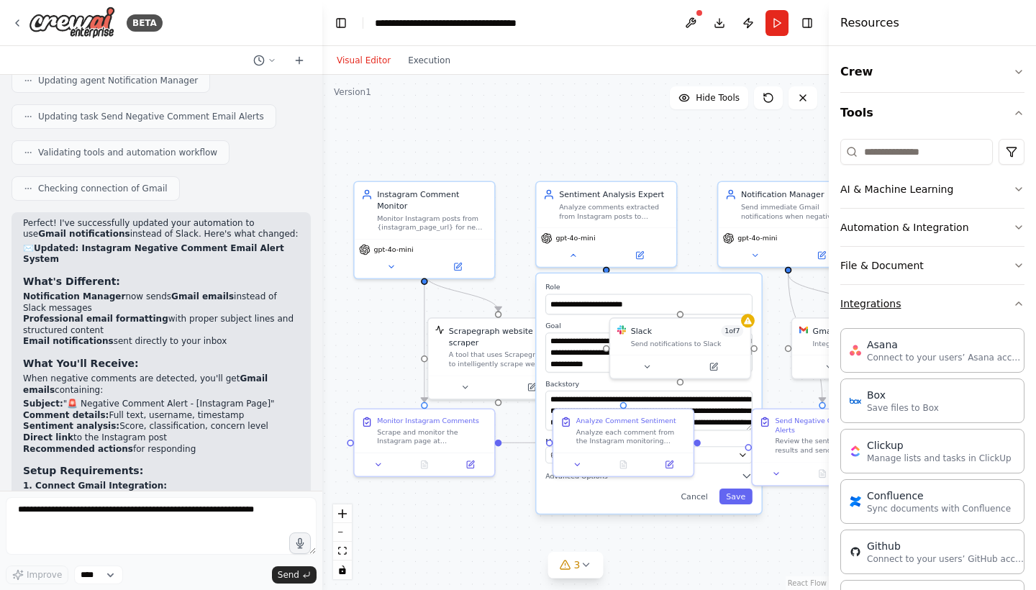
scroll to position [0, 0]
click at [910, 303] on button "Integrations" at bounding box center [932, 303] width 184 height 37
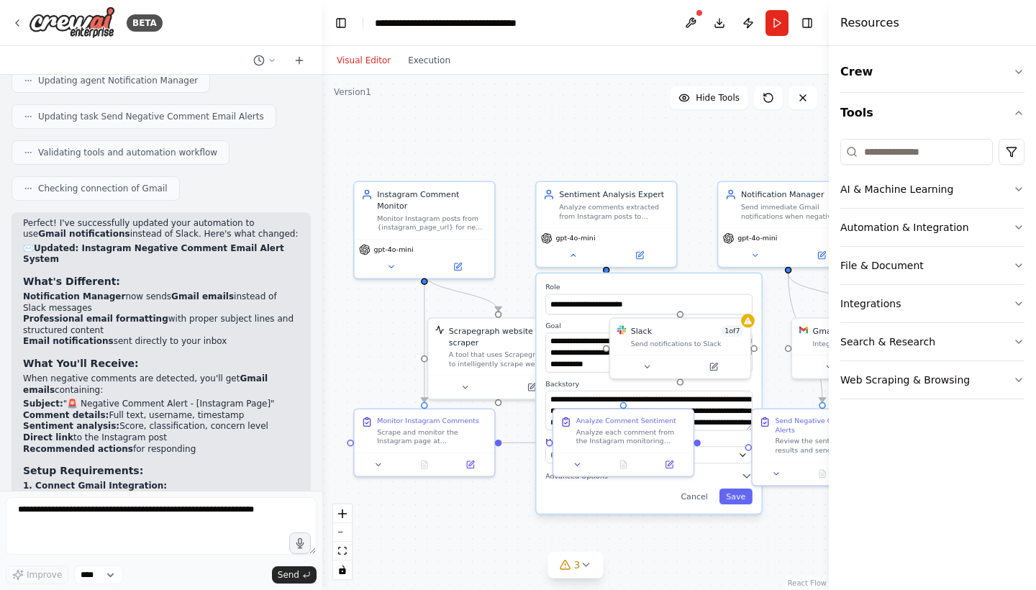
drag, startPoint x: 37, startPoint y: 352, endPoint x: 144, endPoint y: 353, distance: 106.5
click at [144, 562] on li "Set SCRAPEGRAPH_API_KEY environment variable" at bounding box center [161, 568] width 276 height 12
click at [136, 563] on code "SCRAPEGRAPH_API_KEY" at bounding box center [86, 568] width 99 height 10
drag, startPoint x: 36, startPoint y: 337, endPoint x: 178, endPoint y: 377, distance: 147.3
click at [178, 377] on div "Perfect! I've successfully updated your automation to use Gmail notifications i…" at bounding box center [161, 565] width 276 height 694
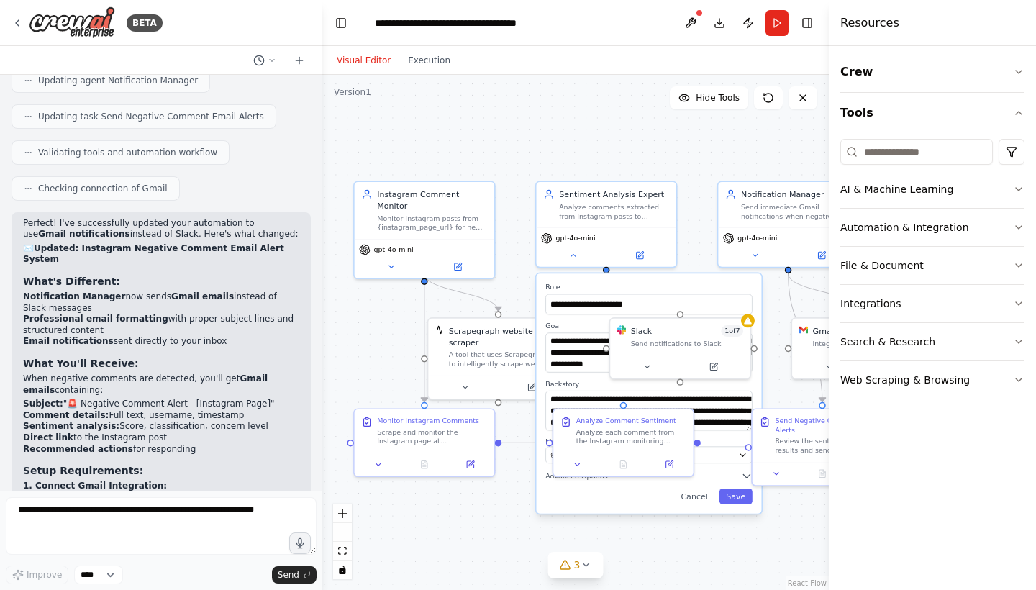
click at [178, 589] on p "3. Input Variables when running:" at bounding box center [161, 600] width 276 height 12
drag, startPoint x: 22, startPoint y: 335, endPoint x: 272, endPoint y: 406, distance: 260.2
click at [272, 406] on div "Perfect! I've successfully updated your automation to use Gmail notifications i…" at bounding box center [161, 571] width 299 height 719
copy div "2. Add API Key: Set SCRAPEGRAPH_API_KEY environment variable Get key from [URL]…"
click at [244, 514] on textarea at bounding box center [161, 526] width 311 height 58
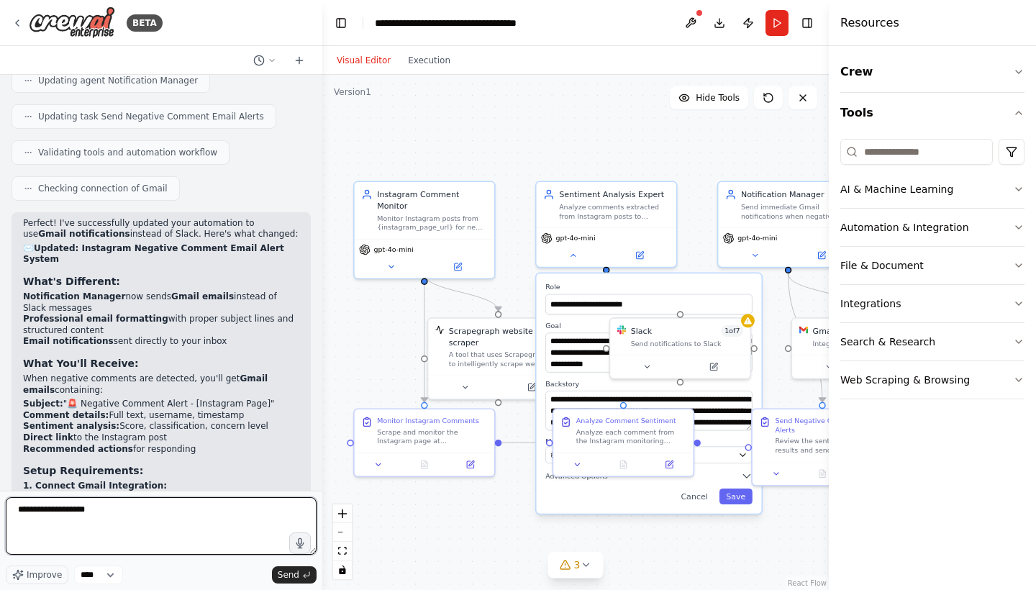
paste textarea "**********"
type textarea "**********"
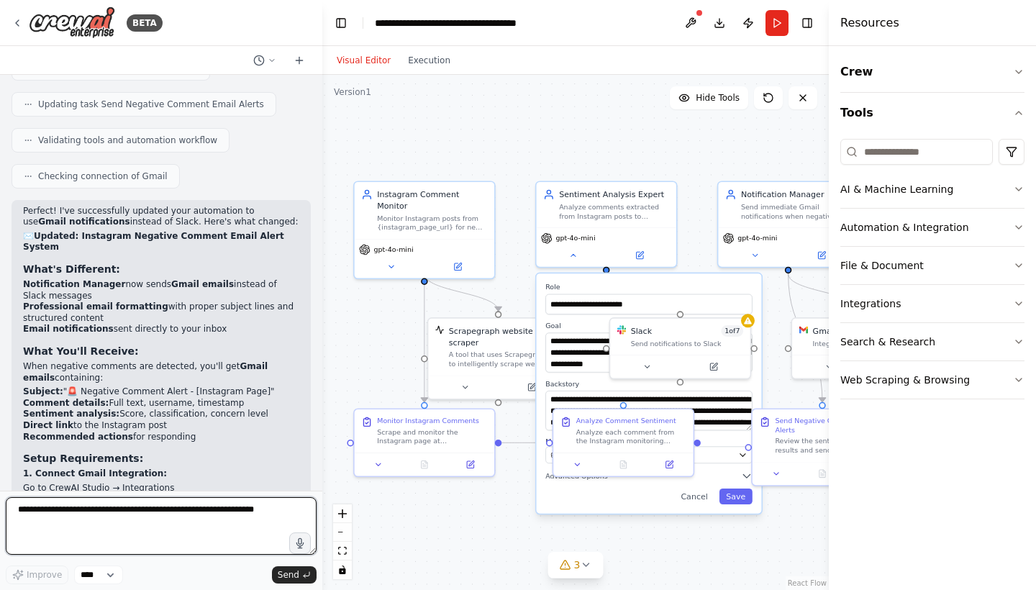
scroll to position [4048, 0]
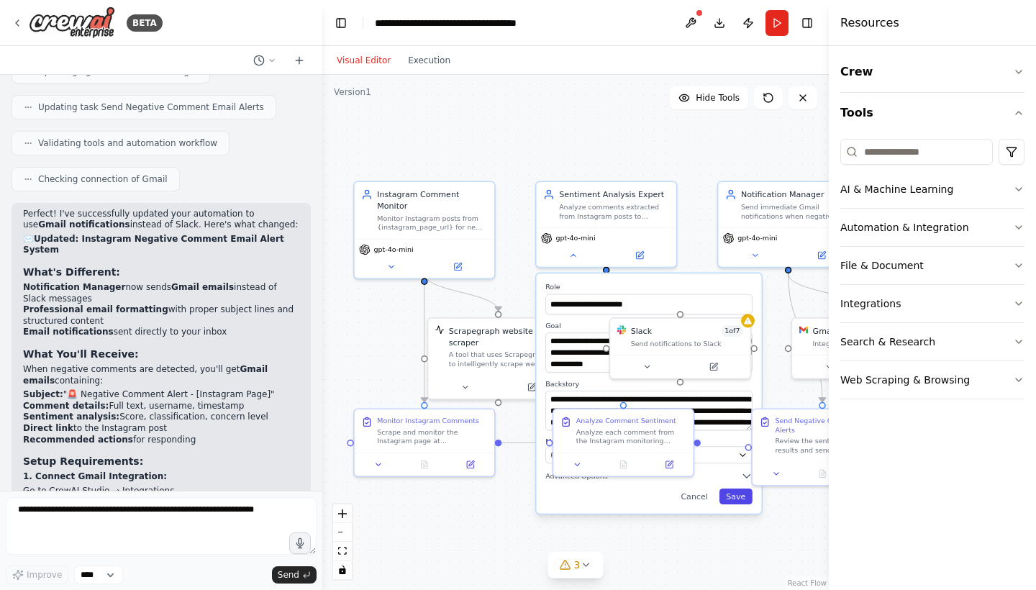
click at [742, 501] on button "Save" at bounding box center [735, 496] width 33 height 16
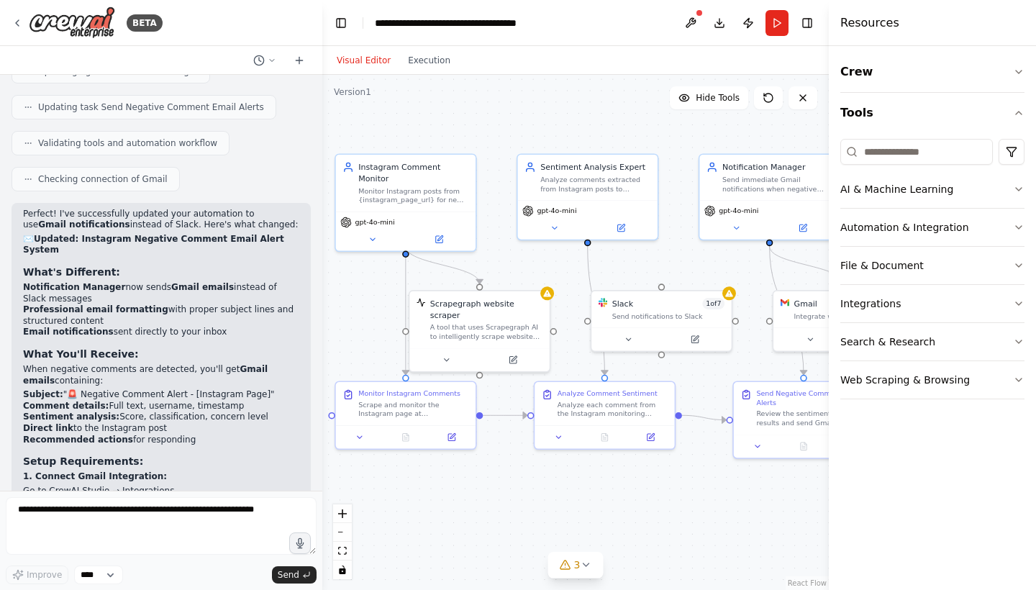
drag, startPoint x: 729, startPoint y: 512, endPoint x: 706, endPoint y: 480, distance: 39.1
click at [706, 480] on div ".deletable-edge-delete-btn { width: 20px; height: 20px; border: 0px solid #ffff…" at bounding box center [575, 332] width 506 height 515
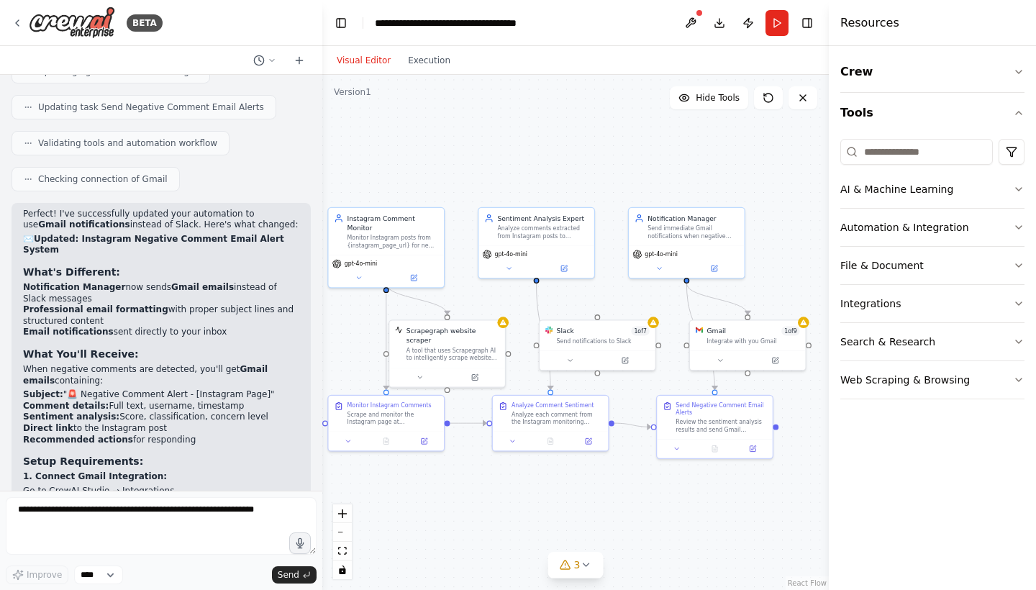
drag, startPoint x: 724, startPoint y: 488, endPoint x: 656, endPoint y: 488, distance: 68.3
click at [656, 488] on div ".deletable-edge-delete-btn { width: 20px; height: 20px; border: 0px solid #ffff…" at bounding box center [575, 332] width 506 height 515
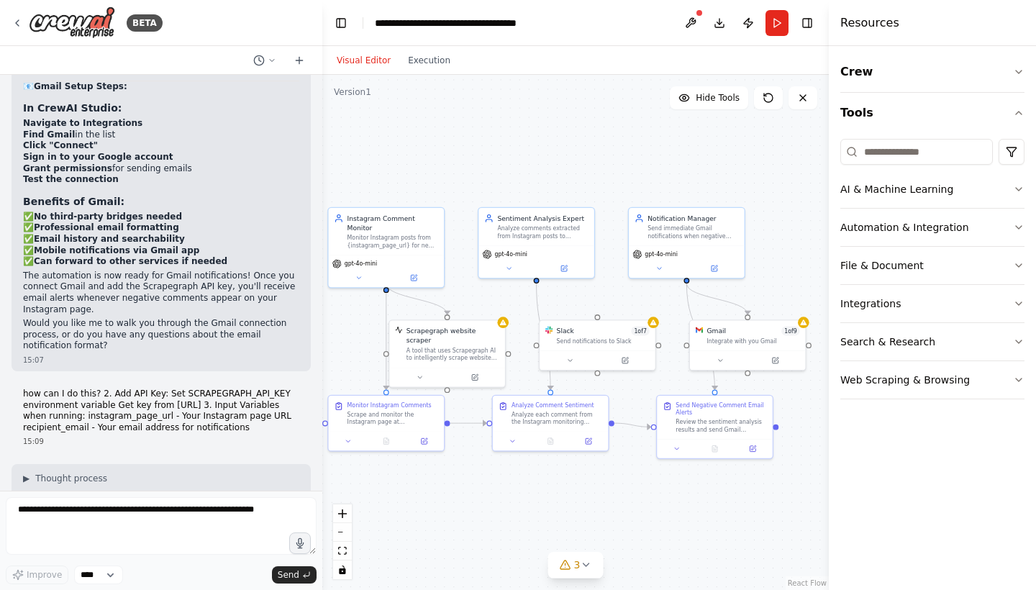
scroll to position [4601, 0]
